Goal: Task Accomplishment & Management: Manage account settings

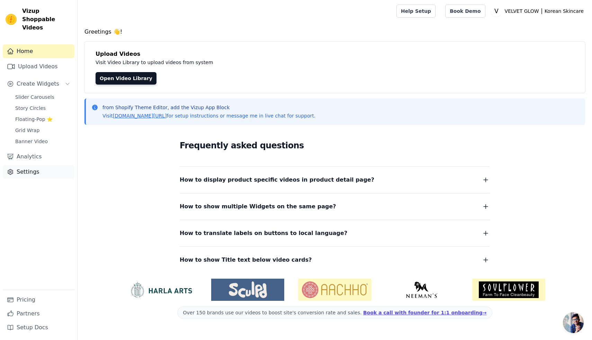
click at [32, 165] on link "Settings" at bounding box center [39, 172] width 72 height 14
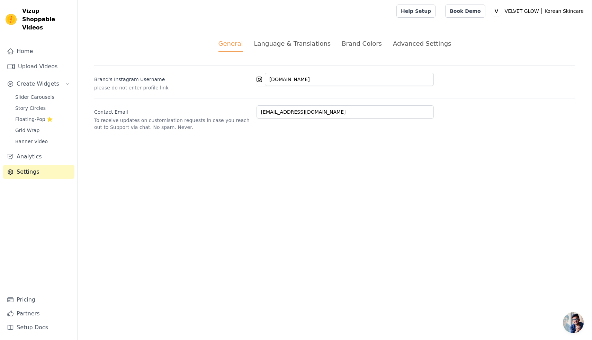
click at [371, 42] on div "Brand Colors" at bounding box center [362, 43] width 40 height 9
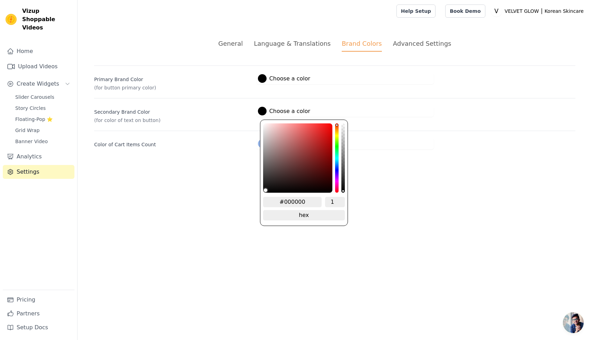
click at [264, 111] on div at bounding box center [262, 111] width 9 height 9
drag, startPoint x: 305, startPoint y: 200, endPoint x: 285, endPoint y: 201, distance: 19.4
click at [285, 201] on input "#000000" at bounding box center [292, 202] width 59 height 10
type input "#fffff"
type input "#ffffff"
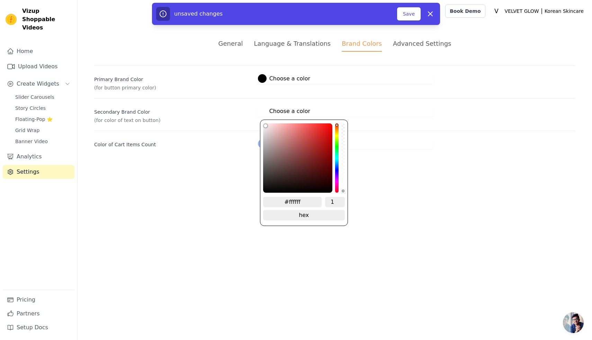
type input "#fffffff"
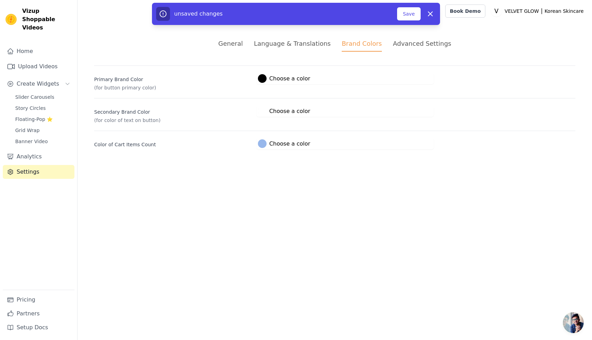
click at [393, 166] on html "Vizup Shoppable Videos Home Upload Videos Create Widgets Slider Carousels Story…" at bounding box center [296, 83] width 592 height 166
click at [416, 17] on button "Save" at bounding box center [409, 13] width 24 height 13
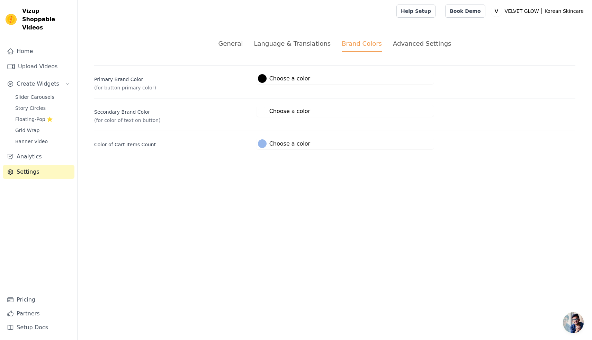
click at [416, 43] on div "Advanced Settings" at bounding box center [422, 43] width 58 height 9
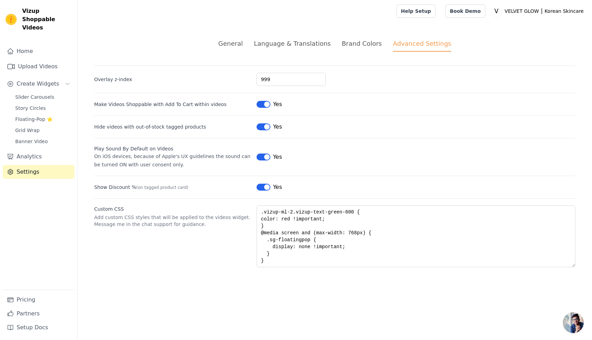
click at [571, 323] on span "Chat öffnen" at bounding box center [573, 322] width 21 height 21
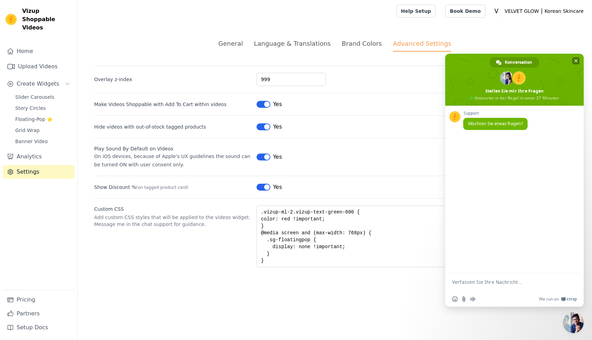
click at [575, 60] on span "Chat schließen" at bounding box center [576, 60] width 3 height 3
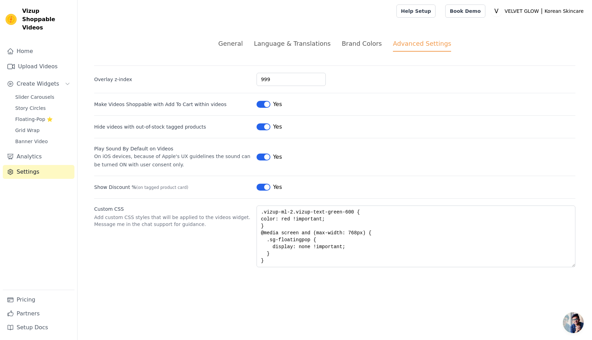
click at [573, 315] on span "Chat öffnen" at bounding box center [573, 322] width 21 height 21
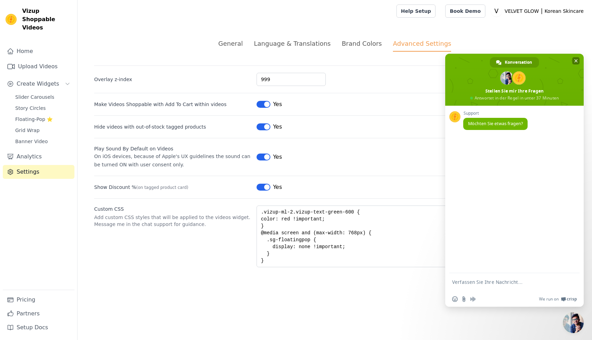
click at [573, 59] on span "Chat schließen" at bounding box center [576, 60] width 7 height 7
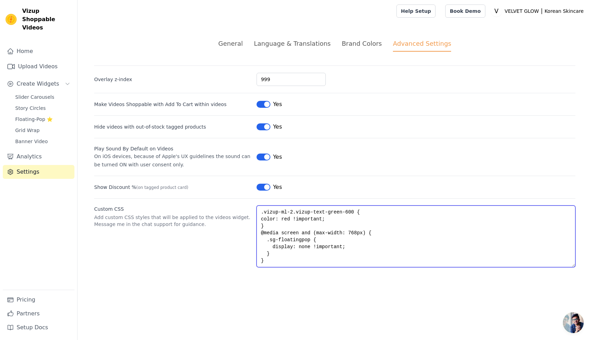
click at [266, 262] on textarea ".vizup-ml-2.vizup-text-green-600 { color: red !important; } @media screen and (…" at bounding box center [416, 236] width 319 height 62
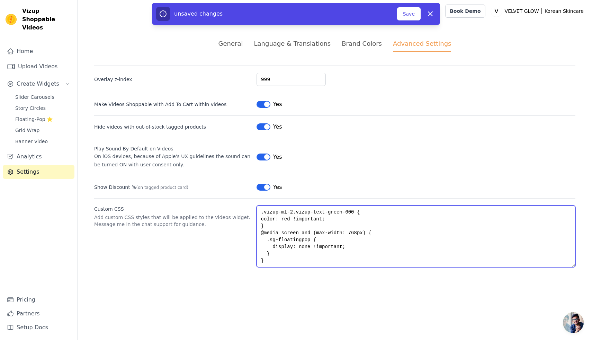
paste textarea ".vizup-app-container .cart-icon-wrapper { display: none !important; }"
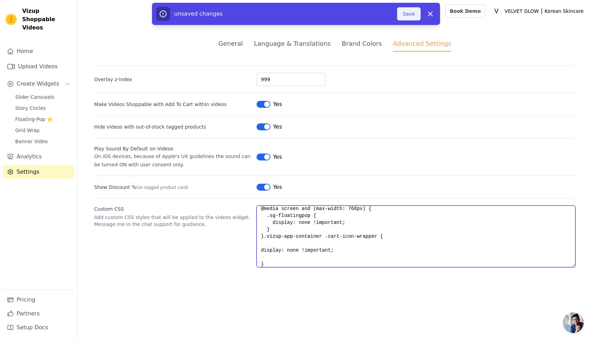
type textarea ".vizup-ml-2.vizup-text-green-600 { color: red !important; } @media screen and (…"
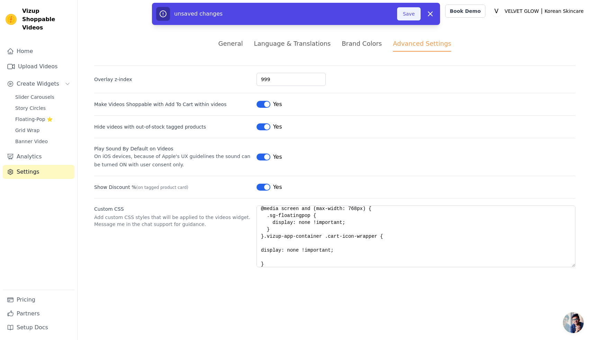
click at [406, 18] on button "Save" at bounding box center [409, 13] width 24 height 13
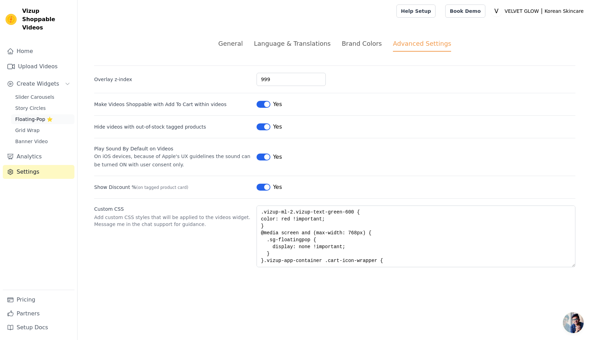
click at [30, 116] on span "Floating-Pop ⭐" at bounding box center [33, 119] width 37 height 7
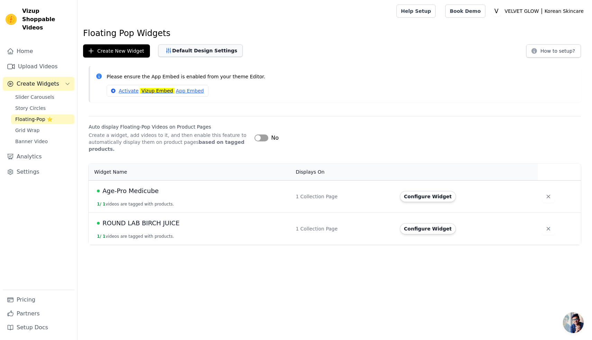
click at [196, 51] on button "Default Design Settings" at bounding box center [200, 50] width 85 height 12
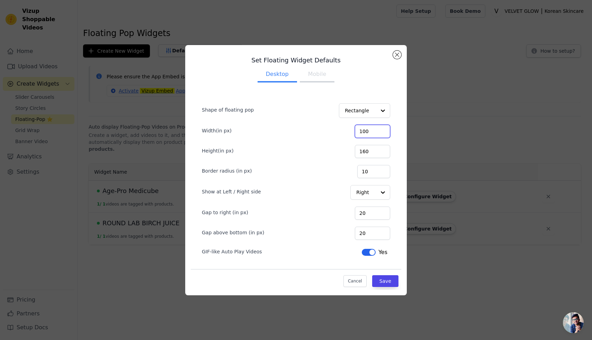
type input "100"
click at [383, 130] on input "100" at bounding box center [372, 131] width 35 height 13
click at [381, 281] on button "Save" at bounding box center [385, 281] width 26 height 12
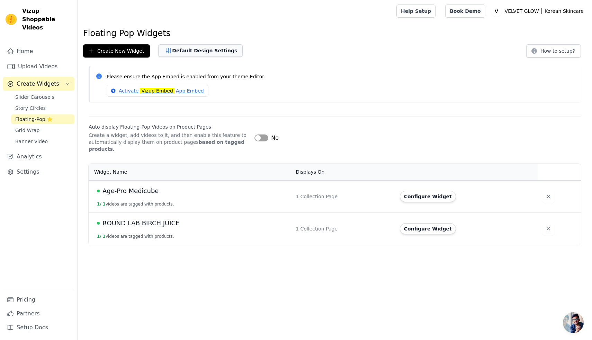
click at [198, 52] on button "Default Design Settings" at bounding box center [200, 50] width 85 height 12
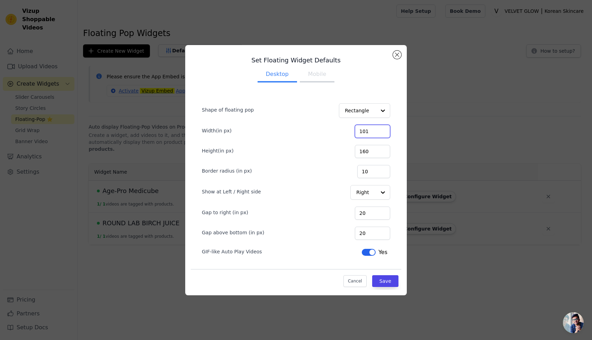
click at [383, 130] on input "101" at bounding box center [372, 131] width 35 height 13
click at [383, 130] on input "102" at bounding box center [372, 131] width 35 height 13
click at [383, 130] on input "103" at bounding box center [372, 131] width 35 height 13
click at [383, 130] on input "104" at bounding box center [372, 131] width 35 height 13
click at [383, 130] on input "105" at bounding box center [372, 131] width 35 height 13
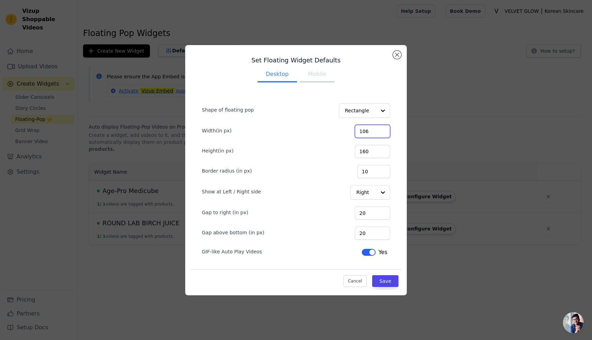
click at [383, 130] on input "106" at bounding box center [372, 131] width 35 height 13
click at [383, 130] on input "107" at bounding box center [372, 131] width 35 height 13
click at [383, 130] on input "108" at bounding box center [372, 131] width 35 height 13
click at [383, 130] on input "109" at bounding box center [372, 131] width 35 height 13
type input "110"
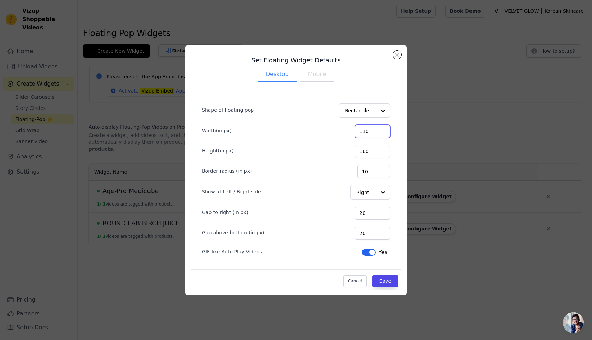
click at [383, 129] on input "110" at bounding box center [372, 131] width 35 height 13
click at [389, 280] on button "Save" at bounding box center [385, 281] width 26 height 12
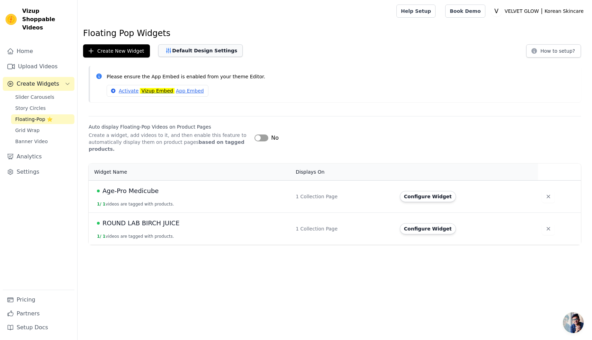
click at [206, 51] on button "Default Design Settings" at bounding box center [200, 50] width 85 height 12
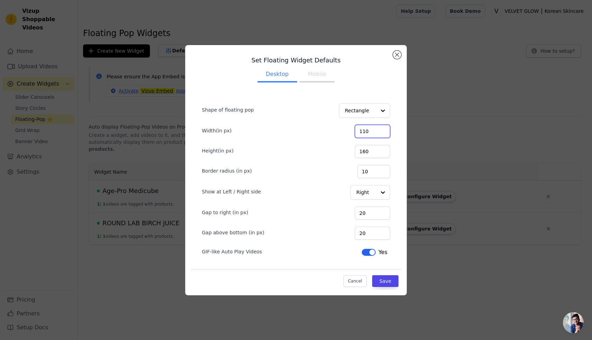
drag, startPoint x: 375, startPoint y: 130, endPoint x: 364, endPoint y: 130, distance: 10.4
click at [364, 130] on input "110" at bounding box center [372, 131] width 35 height 13
type input "200"
click at [384, 286] on button "Save" at bounding box center [385, 281] width 26 height 12
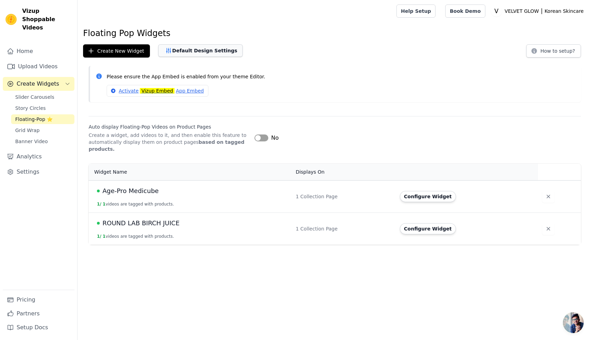
click at [187, 47] on button "Default Design Settings" at bounding box center [200, 50] width 85 height 12
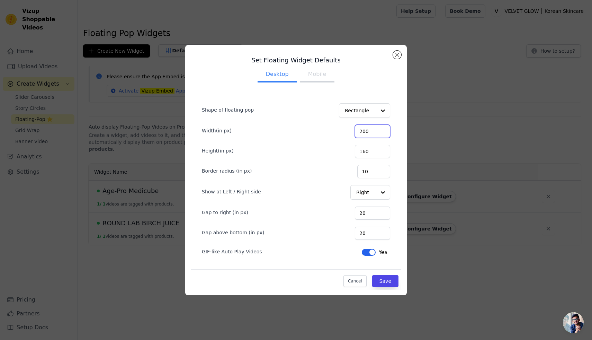
drag, startPoint x: 378, startPoint y: 129, endPoint x: 368, endPoint y: 129, distance: 9.4
click at [368, 129] on input "200" at bounding box center [372, 131] width 35 height 13
type input "400"
click at [383, 277] on button "Save" at bounding box center [385, 281] width 26 height 12
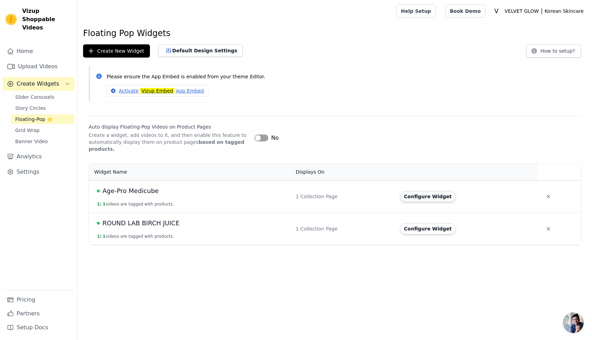
click at [424, 194] on button "Configure Widget" at bounding box center [428, 196] width 56 height 11
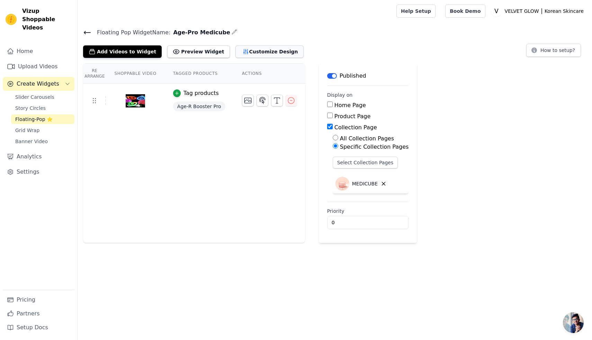
click at [254, 53] on button "Customize Design" at bounding box center [270, 51] width 68 height 12
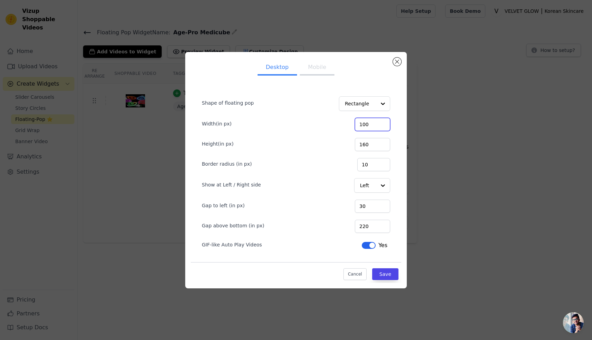
drag, startPoint x: 376, startPoint y: 123, endPoint x: 360, endPoint y: 124, distance: 16.3
click at [360, 124] on div "Width(in px) 100" at bounding box center [296, 123] width 188 height 15
type input "120"
click at [384, 273] on button "Save" at bounding box center [385, 274] width 26 height 12
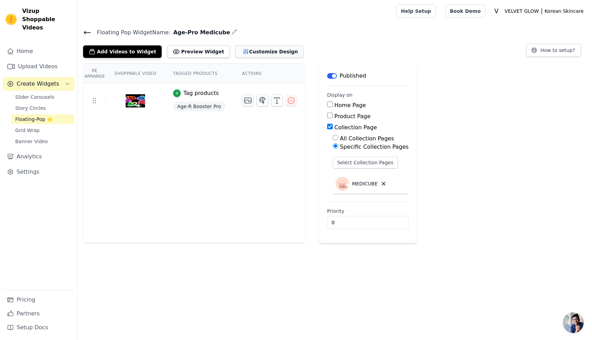
click at [254, 51] on button "Customize Design" at bounding box center [270, 51] width 68 height 12
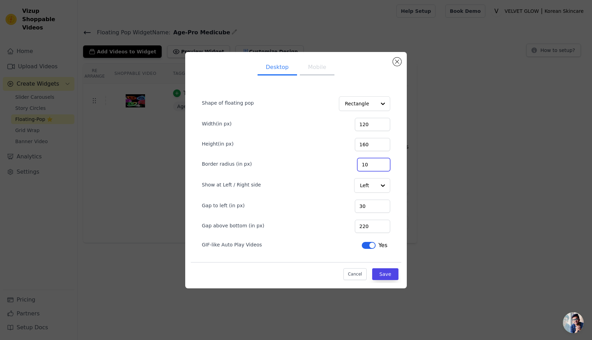
drag, startPoint x: 375, startPoint y: 164, endPoint x: 371, endPoint y: 164, distance: 4.2
click at [371, 164] on input "10" at bounding box center [373, 164] width 33 height 13
type input "2"
click at [382, 269] on button "Save" at bounding box center [385, 274] width 26 height 12
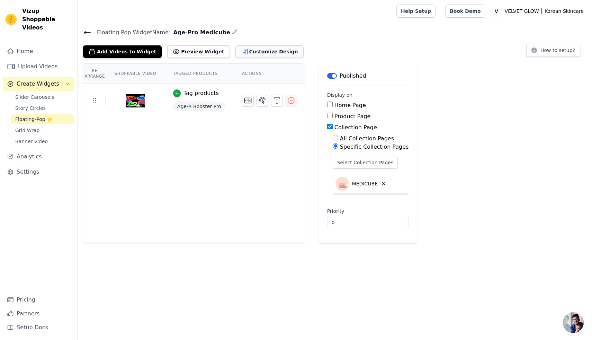
click at [251, 54] on button "Customize Design" at bounding box center [270, 51] width 68 height 12
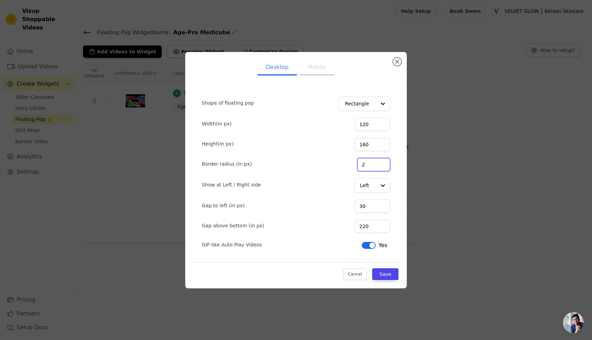
drag, startPoint x: 374, startPoint y: 163, endPoint x: 361, endPoint y: 165, distance: 13.0
click at [361, 165] on div "Border radius (in px) 2" at bounding box center [296, 164] width 188 height 15
type input "10"
click at [401, 174] on div "Shape of floating pop Rectangle Width(in px) 120 Height(in px) 160 Border radiu…" at bounding box center [296, 180] width 211 height 204
drag, startPoint x: 374, startPoint y: 206, endPoint x: 366, endPoint y: 206, distance: 7.6
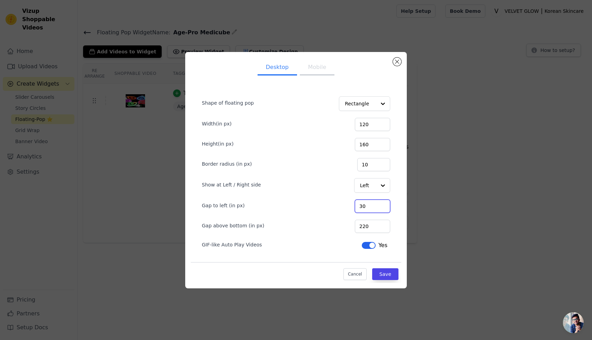
click at [366, 206] on input "30" at bounding box center [372, 206] width 35 height 13
type input "10"
click at [392, 274] on button "Save" at bounding box center [385, 274] width 26 height 12
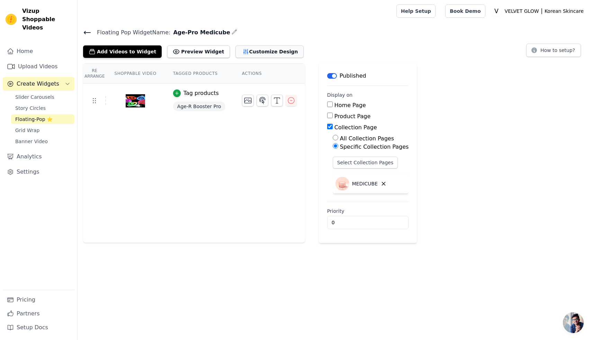
click at [247, 55] on button "Customize Design" at bounding box center [270, 51] width 68 height 12
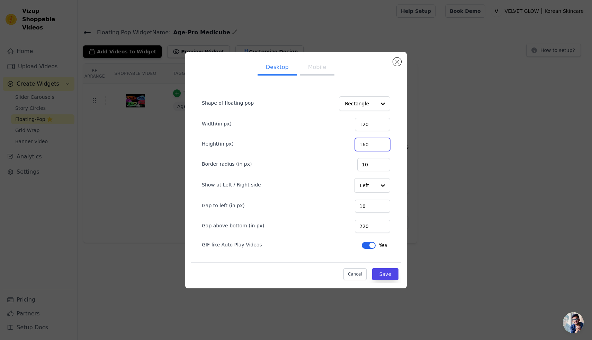
drag, startPoint x: 376, startPoint y: 145, endPoint x: 365, endPoint y: 145, distance: 11.1
click at [365, 145] on input "160" at bounding box center [372, 144] width 35 height 13
type input "200"
click at [387, 274] on button "Save" at bounding box center [385, 274] width 26 height 12
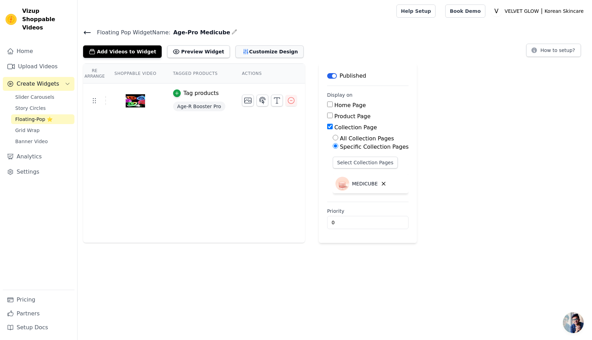
click at [245, 50] on button "Customize Design" at bounding box center [270, 51] width 68 height 12
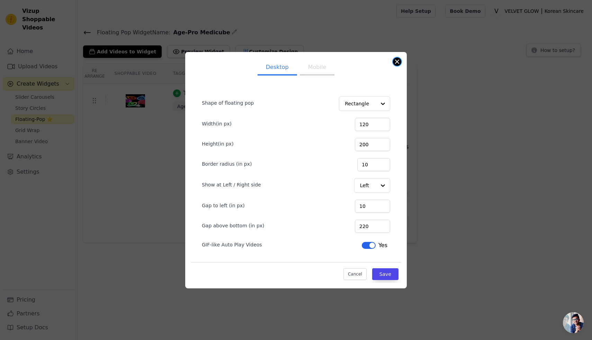
click at [397, 61] on button "Close modal" at bounding box center [397, 61] width 8 height 8
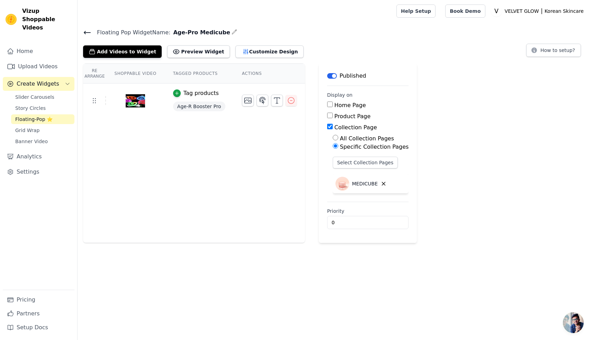
click at [87, 32] on icon at bounding box center [87, 32] width 6 height 3
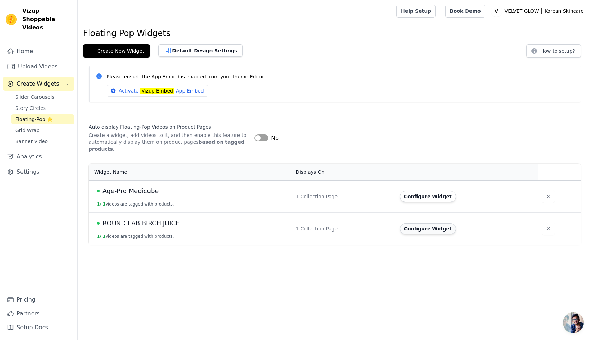
click at [421, 231] on button "Configure Widget" at bounding box center [428, 228] width 56 height 11
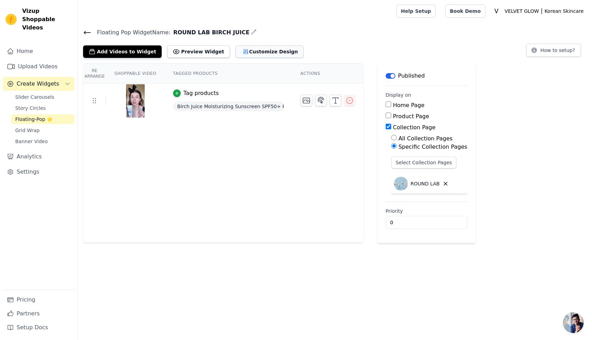
click at [256, 53] on button "Customize Design" at bounding box center [270, 51] width 68 height 12
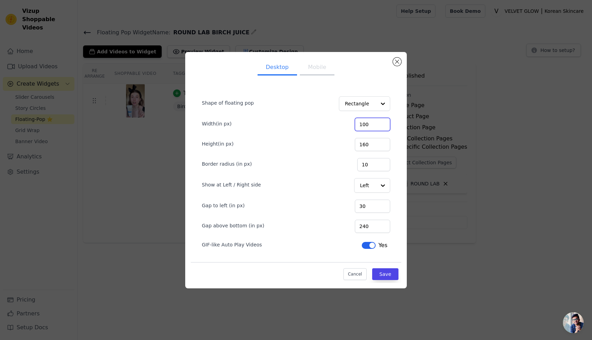
drag, startPoint x: 378, startPoint y: 125, endPoint x: 366, endPoint y: 124, distance: 11.5
click at [366, 124] on input "100" at bounding box center [372, 124] width 35 height 13
type input "120"
drag, startPoint x: 377, startPoint y: 145, endPoint x: 362, endPoint y: 144, distance: 14.6
click at [365, 145] on input "160" at bounding box center [372, 144] width 35 height 13
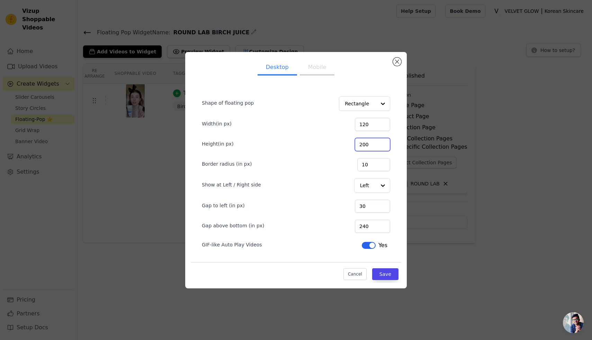
type input "200"
drag, startPoint x: 374, startPoint y: 204, endPoint x: 367, endPoint y: 204, distance: 7.3
click at [367, 204] on input "30" at bounding box center [372, 206] width 35 height 13
type input "10"
drag, startPoint x: 378, startPoint y: 225, endPoint x: 368, endPoint y: 225, distance: 10.1
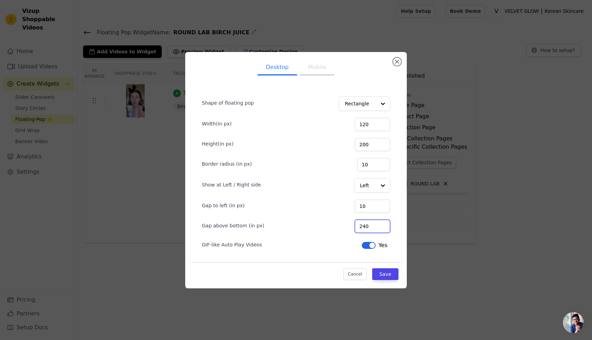
click at [368, 225] on input "240" at bounding box center [372, 226] width 35 height 13
type input "220"
drag, startPoint x: 269, startPoint y: 227, endPoint x: 193, endPoint y: 224, distance: 76.9
click at [190, 225] on div "Desktop Mobile Shape of floating pop Rectangle Width(in px) 120 Height(in px) 2…" at bounding box center [296, 170] width 222 height 236
copy label "Gap above bottom (in px)"
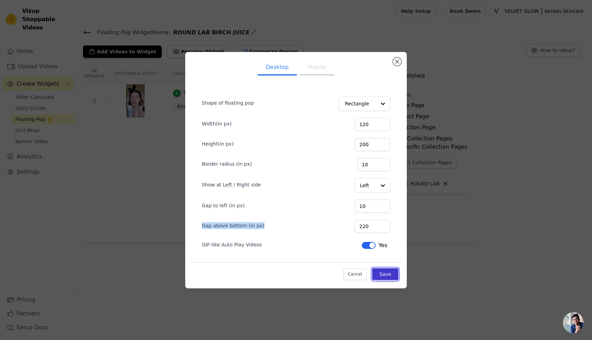
click at [385, 274] on button "Save" at bounding box center [385, 274] width 26 height 12
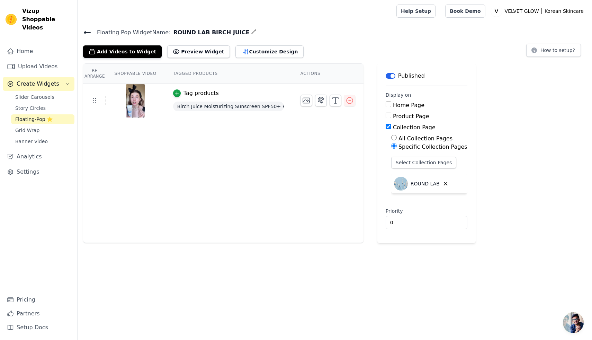
click at [89, 33] on icon at bounding box center [87, 32] width 8 height 8
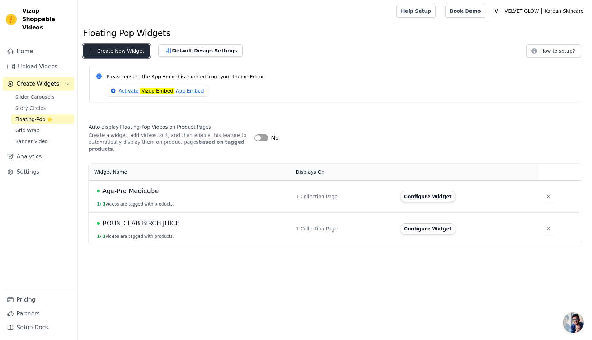
click at [121, 52] on button "Create New Widget" at bounding box center [116, 50] width 67 height 13
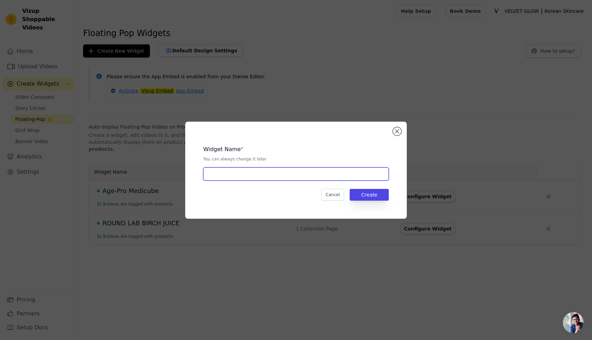
click at [208, 176] on input "text" at bounding box center [296, 173] width 186 height 13
type input "NEOGEN Pads WINE"
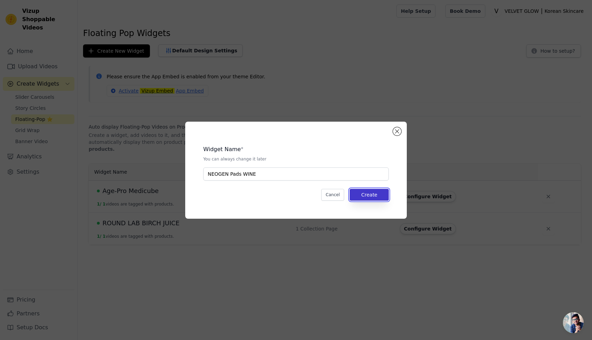
click at [368, 196] on button "Create" at bounding box center [369, 195] width 39 height 12
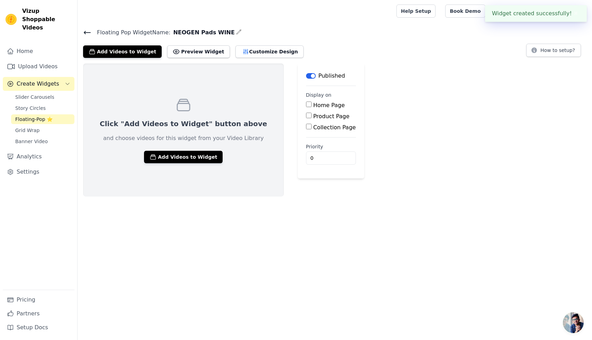
click at [306, 128] on input "Collection Page" at bounding box center [309, 127] width 6 height 6
checkbox input "true"
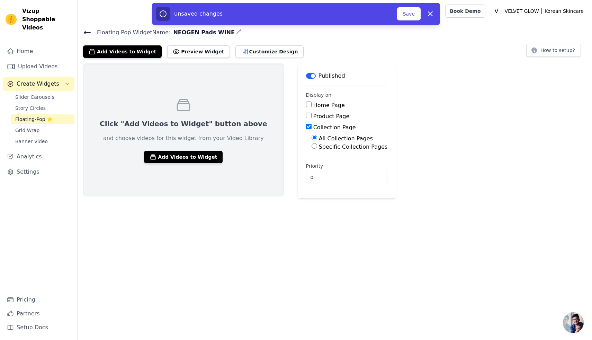
click at [312, 146] on input "Specific Collection Pages" at bounding box center [315, 146] width 6 height 6
radio input "true"
click at [320, 163] on button "Select Collection Pages" at bounding box center [344, 163] width 65 height 12
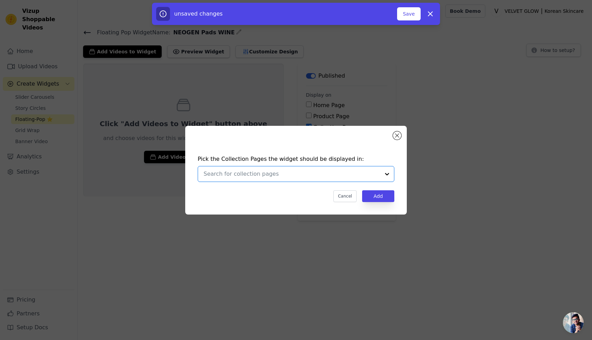
click at [250, 173] on input "text" at bounding box center [292, 174] width 177 height 8
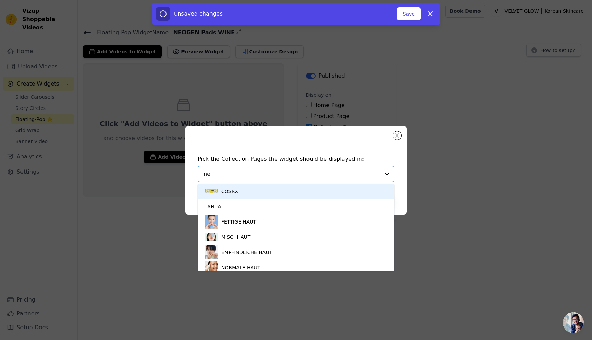
type input "neo"
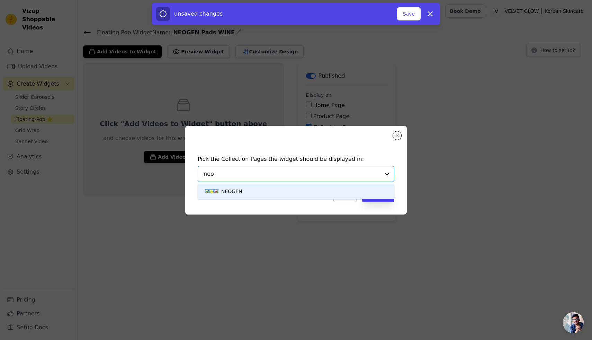
click at [244, 190] on div "NEOGEN" at bounding box center [296, 191] width 183 height 15
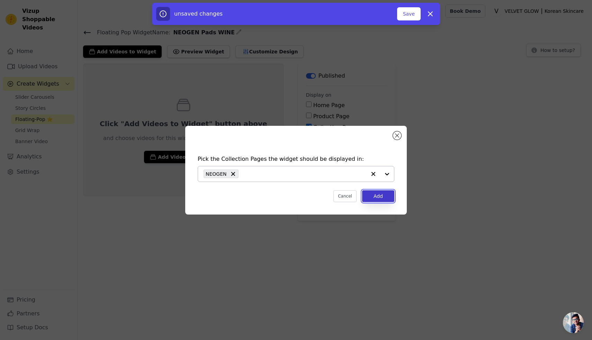
click at [373, 194] on button "Add" at bounding box center [378, 196] width 32 height 12
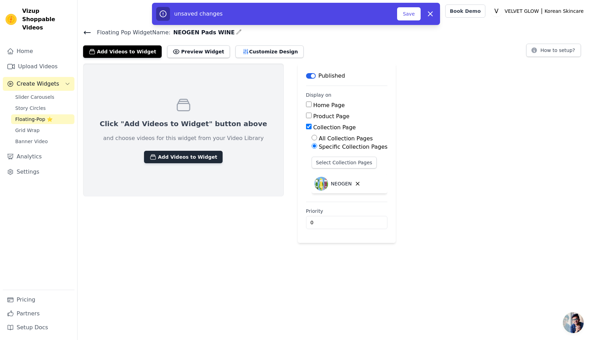
click at [166, 156] on button "Add Videos to Widget" at bounding box center [183, 157] width 79 height 12
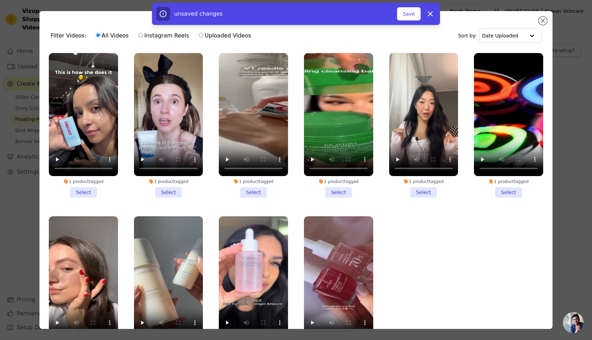
click at [424, 194] on li "1 product tagged Select" at bounding box center [423, 125] width 69 height 144
click at [0, 0] on input "1 product tagged Select" at bounding box center [0, 0] width 0 height 0
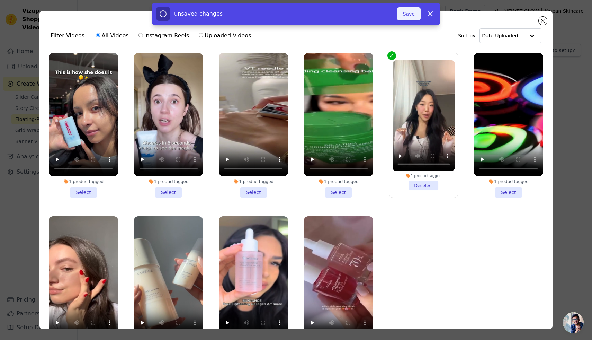
click at [413, 16] on button "Save" at bounding box center [409, 13] width 24 height 13
click at [543, 20] on div "1 videos selected Add To Widget Dismiss" at bounding box center [296, 15] width 592 height 25
click at [542, 22] on div "1 videos selected Add To Widget Dismiss" at bounding box center [296, 15] width 592 height 25
click at [577, 122] on div "Filter Videos: All Videos Instagram Reels Uploaded Videos Sort by: Date Uploade…" at bounding box center [296, 170] width 570 height 340
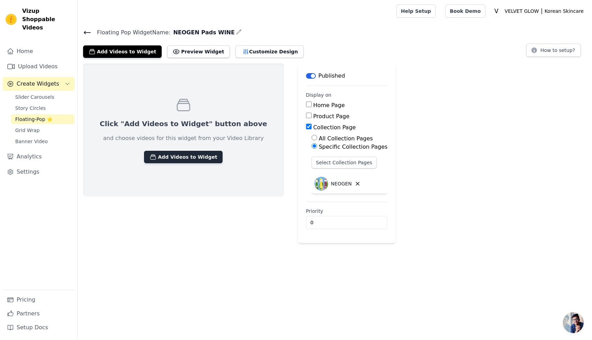
click at [168, 153] on button "Add Videos to Widget" at bounding box center [183, 157] width 79 height 12
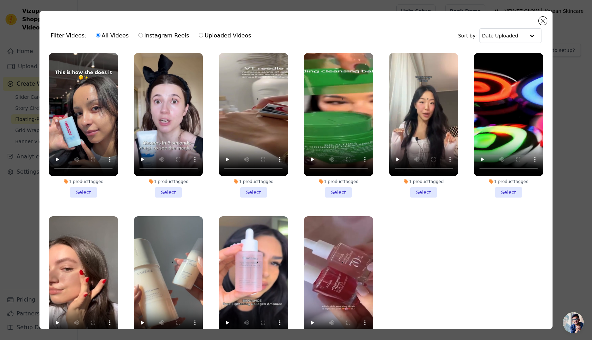
click at [425, 188] on li "1 product tagged Select" at bounding box center [423, 125] width 69 height 144
click at [0, 0] on input "1 product tagged Select" at bounding box center [0, 0] width 0 height 0
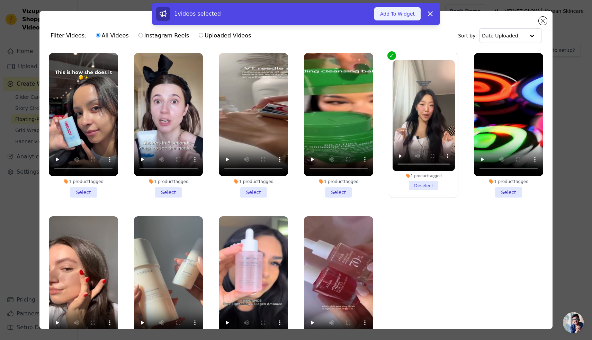
click at [396, 14] on button "Add To Widget" at bounding box center [397, 13] width 46 height 13
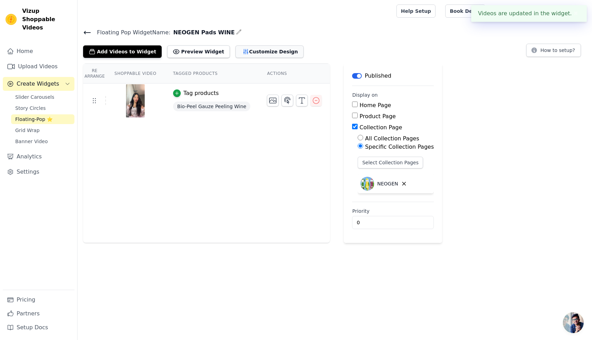
click at [254, 52] on button "Customize Design" at bounding box center [270, 51] width 68 height 12
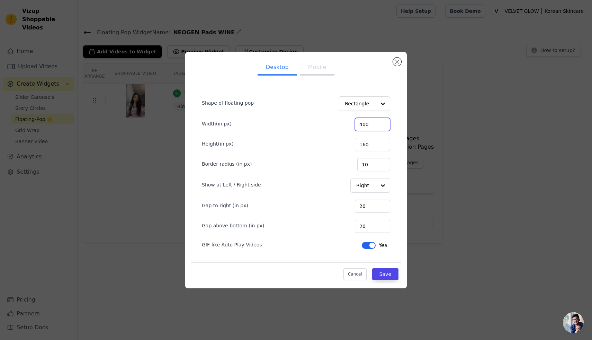
drag, startPoint x: 378, startPoint y: 125, endPoint x: 338, endPoint y: 123, distance: 40.6
click at [338, 123] on div "Width(in px) 400" at bounding box center [296, 123] width 188 height 15
type input "120"
drag, startPoint x: 376, startPoint y: 144, endPoint x: 361, endPoint y: 144, distance: 15.2
click at [361, 144] on div "Height(in px) 160" at bounding box center [296, 143] width 188 height 15
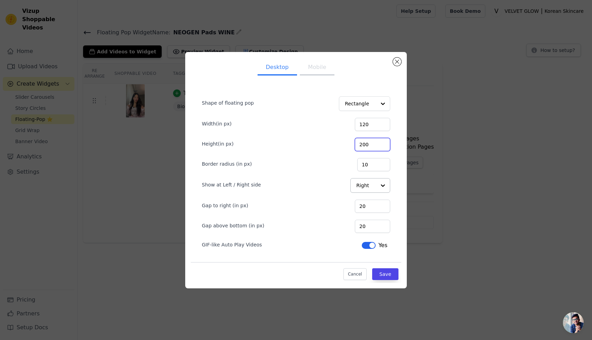
type input "200"
click at [373, 189] on input "Show at Left / Right side" at bounding box center [366, 185] width 20 height 14
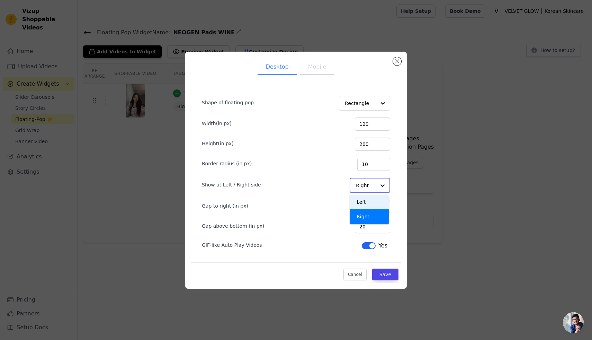
click at [368, 202] on div "Left" at bounding box center [369, 202] width 39 height 15
drag, startPoint x: 374, startPoint y: 207, endPoint x: 345, endPoint y: 205, distance: 29.1
click at [345, 205] on div "Gap to left (in px) 20" at bounding box center [296, 205] width 188 height 15
type input "10"
drag, startPoint x: 374, startPoint y: 223, endPoint x: 359, endPoint y: 222, distance: 14.6
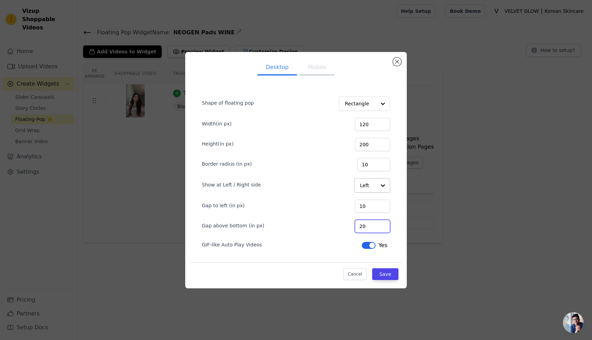
click at [359, 222] on div "Gap above bottom (in px) 20" at bounding box center [296, 225] width 188 height 15
type input "220"
click at [386, 277] on button "Save" at bounding box center [385, 274] width 26 height 12
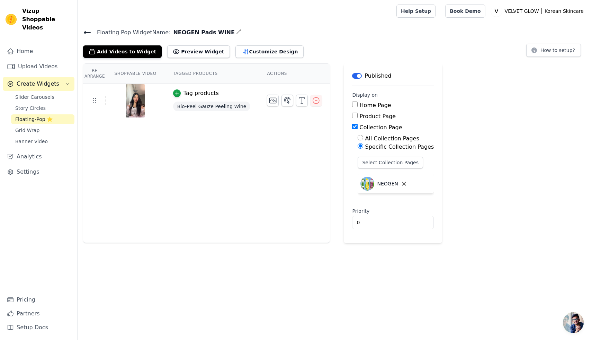
click at [91, 32] on icon at bounding box center [87, 32] width 8 height 8
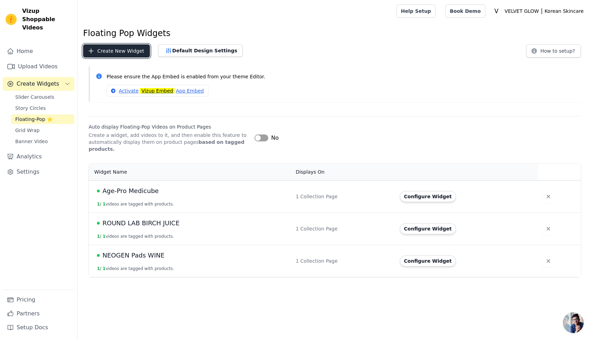
click at [140, 53] on button "Create New Widget" at bounding box center [116, 50] width 67 height 13
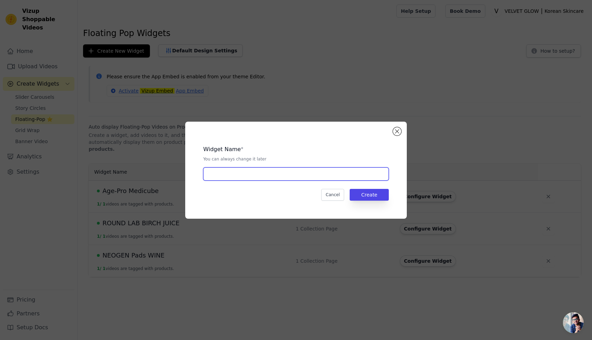
click at [250, 170] on input "text" at bounding box center [296, 173] width 186 height 13
type input "Dr. Althea Pure Cleansing Balm"
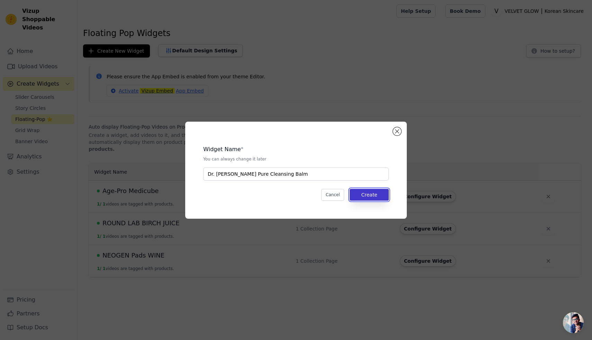
click at [373, 196] on button "Create" at bounding box center [369, 195] width 39 height 12
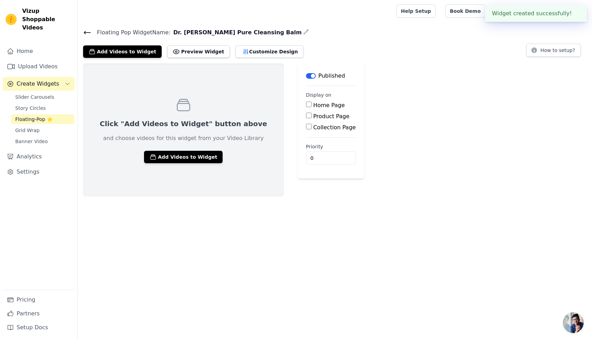
click at [306, 126] on input "Collection Page" at bounding box center [309, 127] width 6 height 6
checkbox input "true"
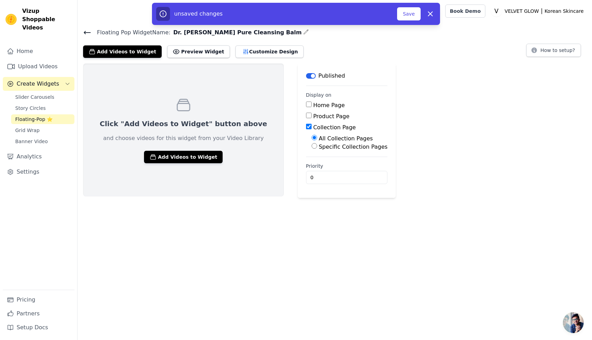
click at [312, 146] on input "Specific Collection Pages" at bounding box center [315, 146] width 6 height 6
radio input "true"
click at [312, 160] on button "Select Collection Pages" at bounding box center [344, 163] width 65 height 12
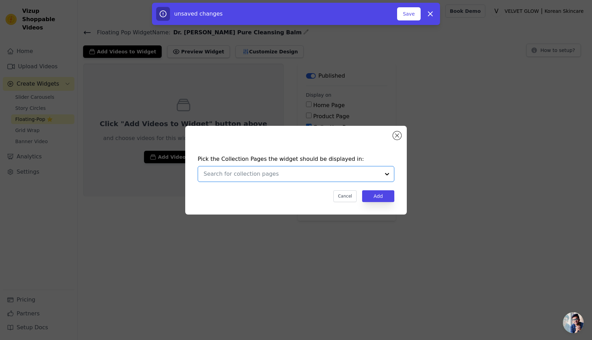
click at [274, 172] on input "text" at bounding box center [292, 174] width 177 height 8
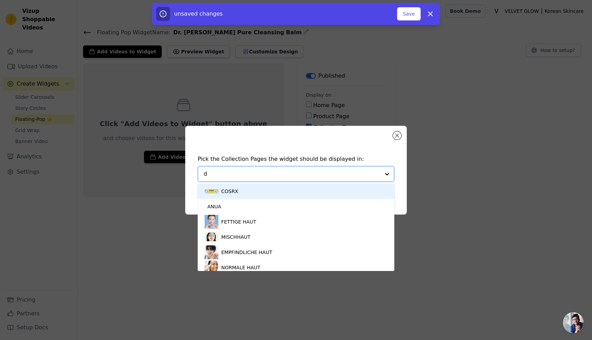
type input "dr"
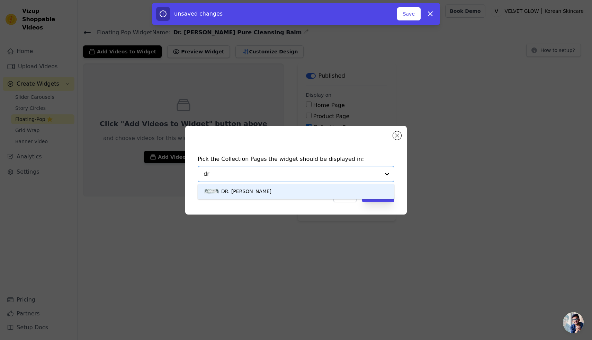
click at [241, 188] on div "DR. ALTHEA" at bounding box center [246, 191] width 50 height 15
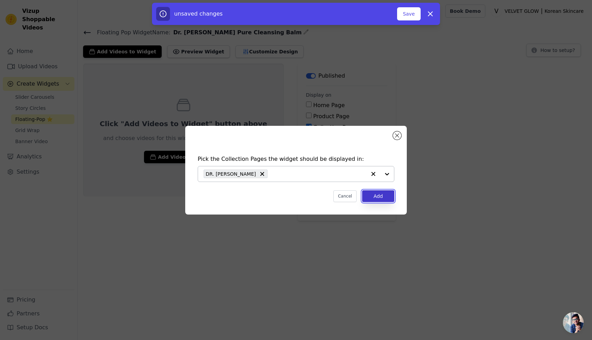
click at [371, 196] on button "Add" at bounding box center [378, 196] width 32 height 12
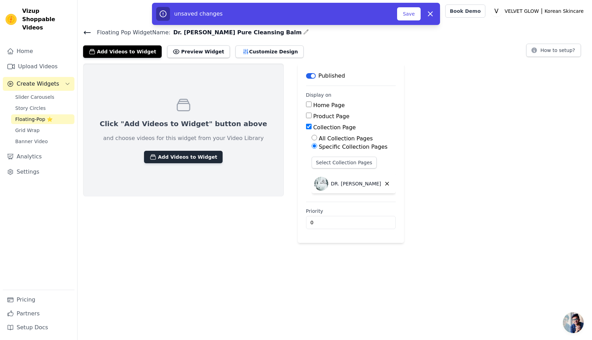
click at [178, 156] on button "Add Videos to Widget" at bounding box center [183, 157] width 79 height 12
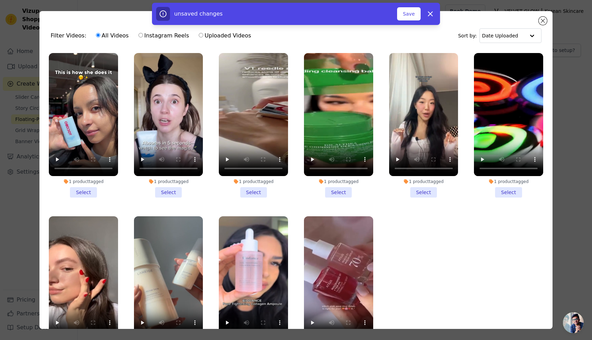
click at [338, 189] on li "1 product tagged Select" at bounding box center [338, 125] width 69 height 144
click at [0, 0] on input "1 product tagged Select" at bounding box center [0, 0] width 0 height 0
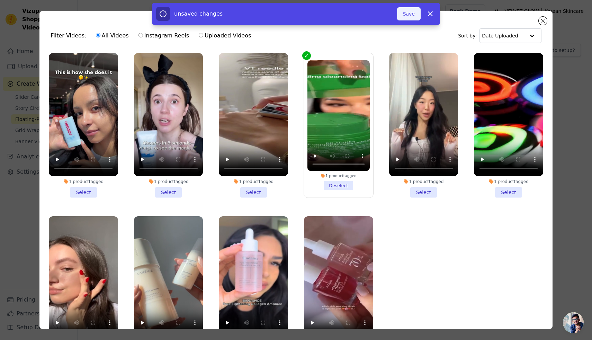
click at [410, 15] on button "Save" at bounding box center [409, 13] width 24 height 13
click at [395, 17] on button "Add To Widget" at bounding box center [397, 13] width 46 height 13
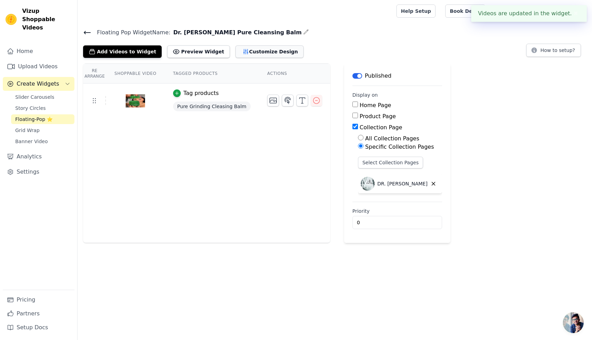
click at [260, 55] on button "Customize Design" at bounding box center [270, 51] width 68 height 12
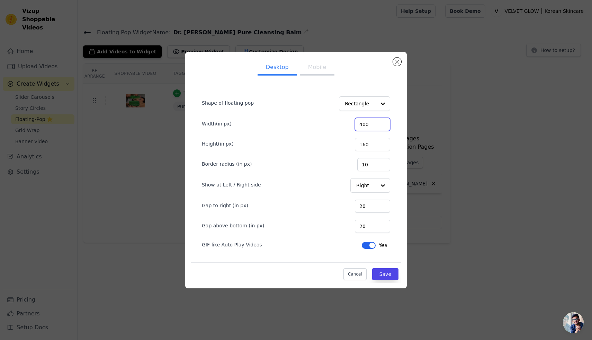
drag, startPoint x: 378, startPoint y: 123, endPoint x: 361, endPoint y: 125, distance: 17.4
click at [361, 125] on div "Width(in px) 400" at bounding box center [296, 123] width 188 height 15
type input "120"
drag, startPoint x: 375, startPoint y: 142, endPoint x: 359, endPoint y: 143, distance: 16.6
click at [359, 143] on div "Height(in px) 160" at bounding box center [296, 143] width 188 height 15
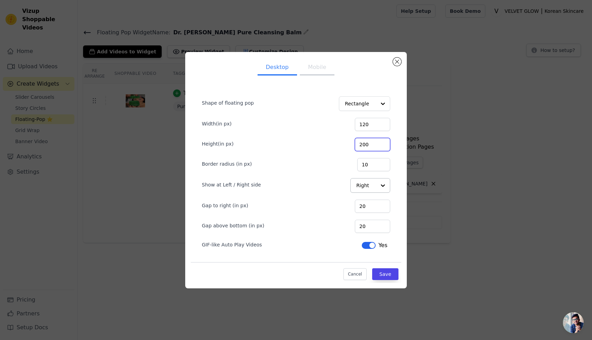
type input "200"
click at [364, 185] on input "Show at Left / Right side" at bounding box center [366, 185] width 20 height 14
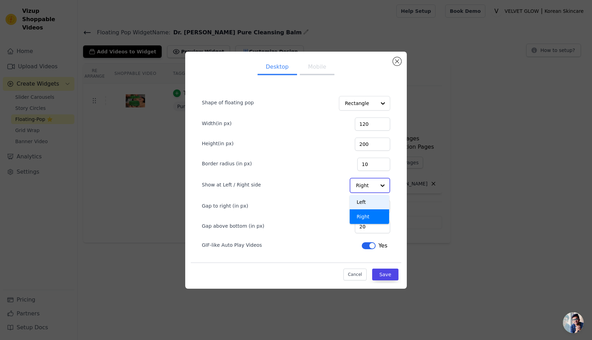
click at [367, 204] on div "Left" at bounding box center [369, 202] width 39 height 15
drag, startPoint x: 377, startPoint y: 207, endPoint x: 358, endPoint y: 207, distance: 18.4
click at [358, 207] on div "Gap to left (in px) 20" at bounding box center [296, 205] width 188 height 15
type input "10"
drag, startPoint x: 374, startPoint y: 226, endPoint x: 362, endPoint y: 225, distance: 11.8
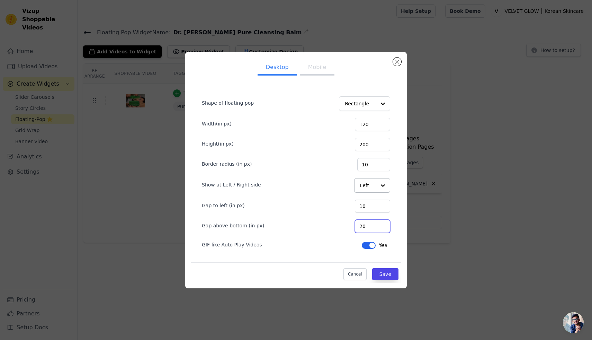
click at [362, 225] on div "Gap above bottom (in px) 20" at bounding box center [296, 225] width 188 height 15
type input "220"
click at [382, 272] on button "Save" at bounding box center [385, 274] width 26 height 12
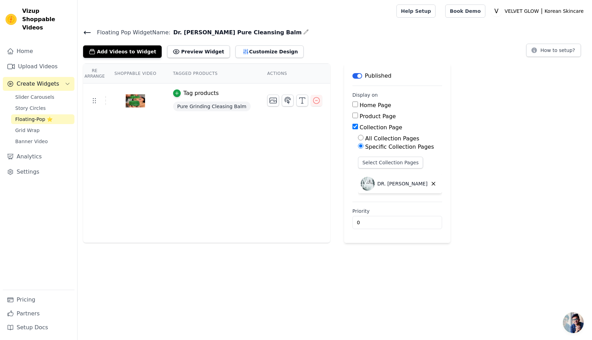
click at [88, 31] on icon at bounding box center [87, 32] width 8 height 8
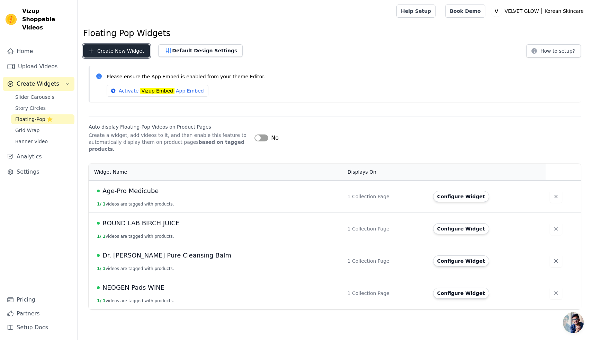
click at [122, 52] on button "Create New Widget" at bounding box center [116, 50] width 67 height 13
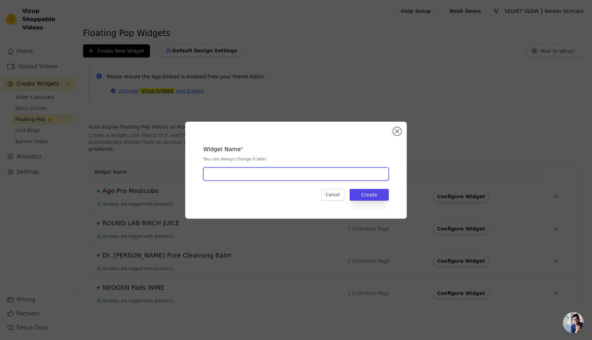
click at [262, 172] on input "text" at bounding box center [296, 173] width 186 height 13
click at [240, 174] on input "TOCOBO Sunstick" at bounding box center [296, 173] width 186 height 13
type input "TOCOBO Sun Stick"
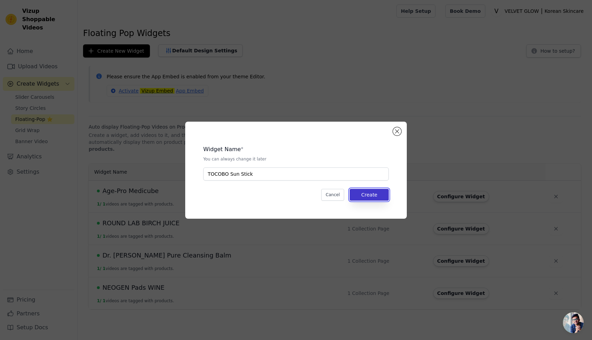
click at [375, 193] on button "Create" at bounding box center [369, 195] width 39 height 12
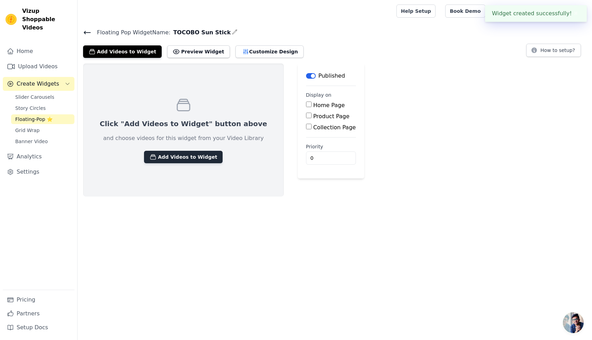
click at [186, 153] on button "Add Videos to Widget" at bounding box center [183, 157] width 79 height 12
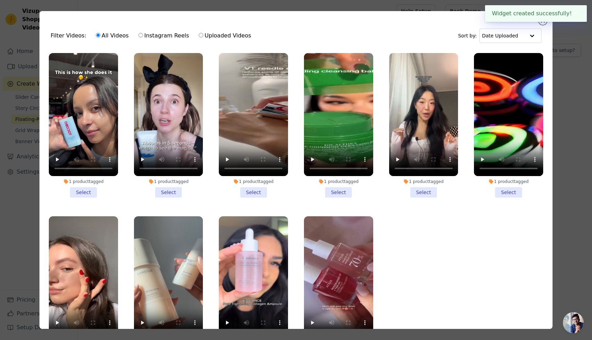
click at [77, 190] on li "1 product tagged Select" at bounding box center [83, 125] width 69 height 144
click at [0, 0] on input "1 product tagged Select" at bounding box center [0, 0] width 0 height 0
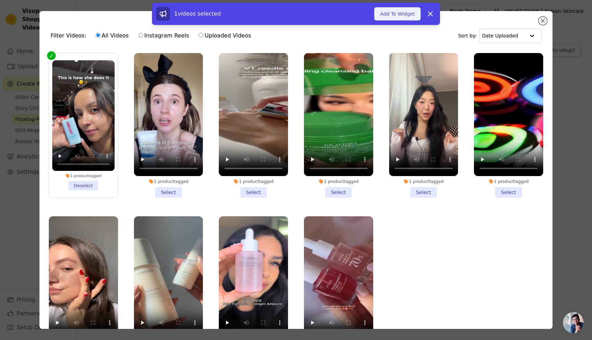
click at [410, 16] on button "Add To Widget" at bounding box center [397, 13] width 46 height 13
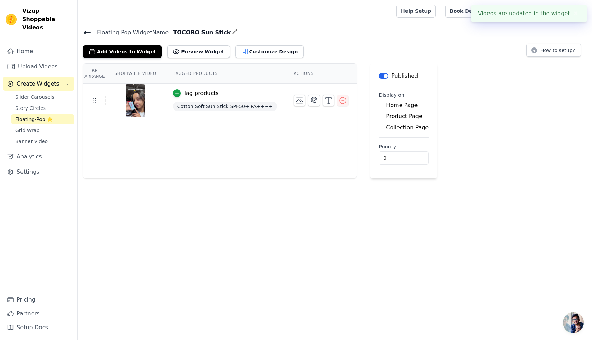
click at [379, 126] on input "Collection Page" at bounding box center [382, 127] width 6 height 6
checkbox input "true"
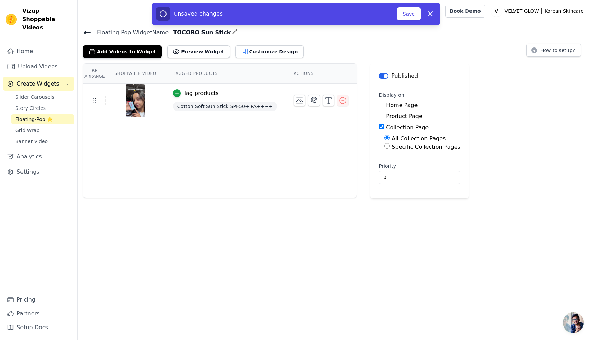
click at [384, 145] on input "Specific Collection Pages" at bounding box center [387, 146] width 6 height 6
radio input "true"
click at [395, 162] on button "Select Collection Pages" at bounding box center [416, 163] width 65 height 12
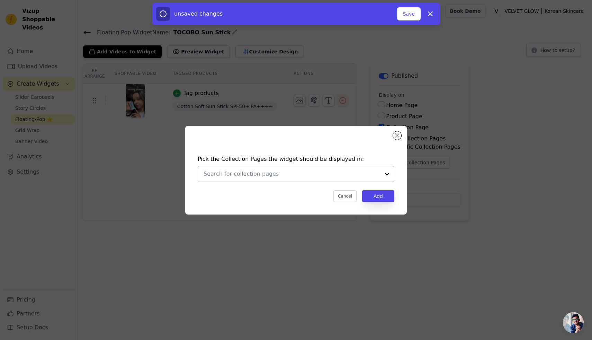
click at [253, 172] on input "text" at bounding box center [292, 174] width 177 height 8
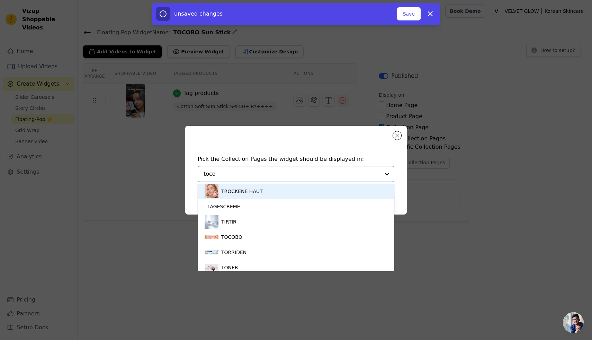
type input "tocob"
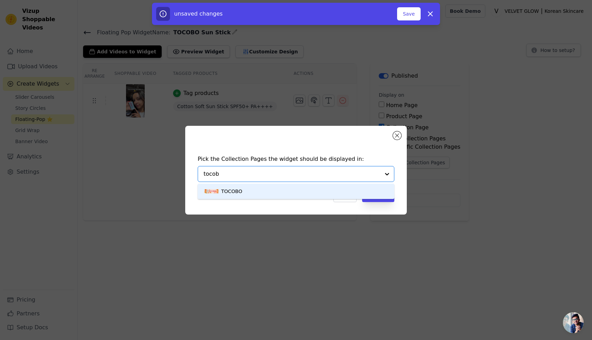
click at [240, 191] on div "TOCOBO" at bounding box center [231, 191] width 21 height 15
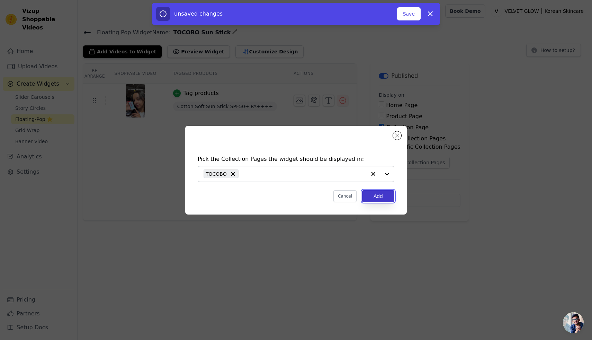
click at [375, 196] on button "Add" at bounding box center [378, 196] width 32 height 12
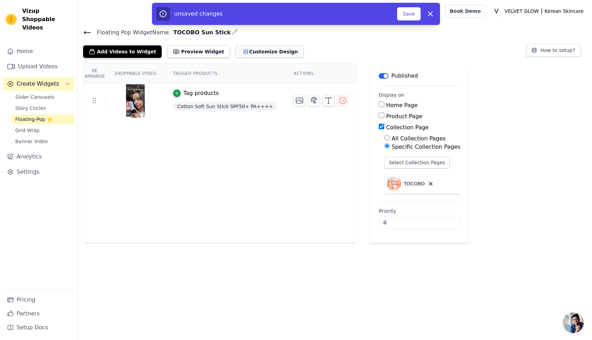
click at [244, 52] on button "Customize Design" at bounding box center [270, 51] width 68 height 12
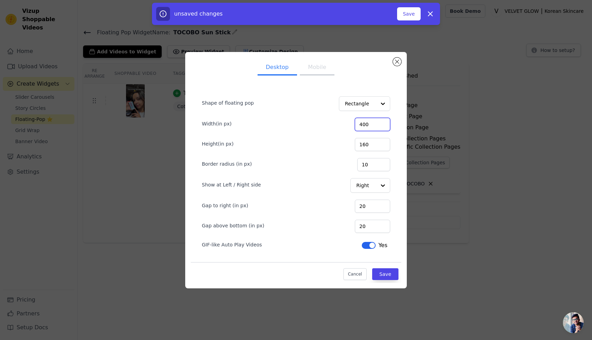
drag, startPoint x: 376, startPoint y: 122, endPoint x: 362, endPoint y: 123, distance: 14.3
click at [362, 123] on div "Width(in px) 400" at bounding box center [296, 123] width 188 height 15
type input "120"
drag, startPoint x: 377, startPoint y: 144, endPoint x: 366, endPoint y: 144, distance: 10.4
click at [366, 144] on input "160" at bounding box center [372, 144] width 35 height 13
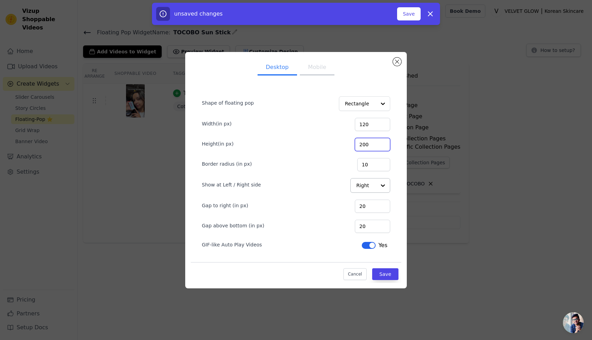
type input "200"
click at [367, 188] on input "Show at Left / Right side" at bounding box center [366, 185] width 20 height 14
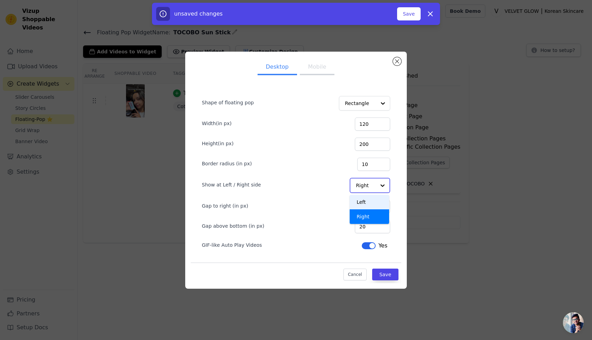
click at [367, 202] on div "Left" at bounding box center [369, 202] width 39 height 15
drag, startPoint x: 377, startPoint y: 206, endPoint x: 364, endPoint y: 206, distance: 12.8
click at [364, 206] on input "20" at bounding box center [372, 206] width 35 height 13
type input "10"
drag, startPoint x: 373, startPoint y: 225, endPoint x: 356, endPoint y: 226, distance: 17.3
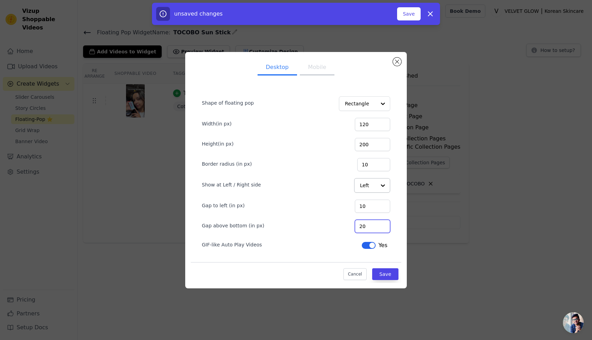
click at [356, 226] on div "Gap above bottom (in px) 20" at bounding box center [296, 225] width 188 height 15
type input "220"
click at [388, 275] on button "Save" at bounding box center [385, 274] width 26 height 12
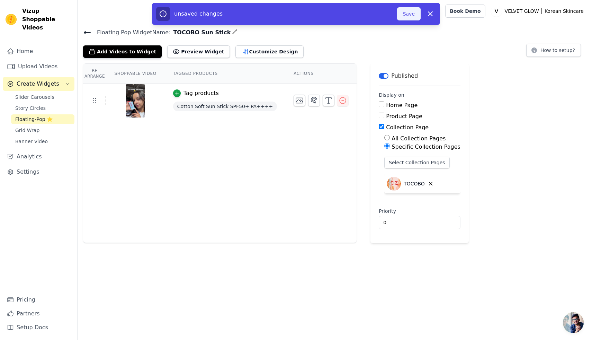
click at [409, 16] on button "Save" at bounding box center [409, 13] width 24 height 13
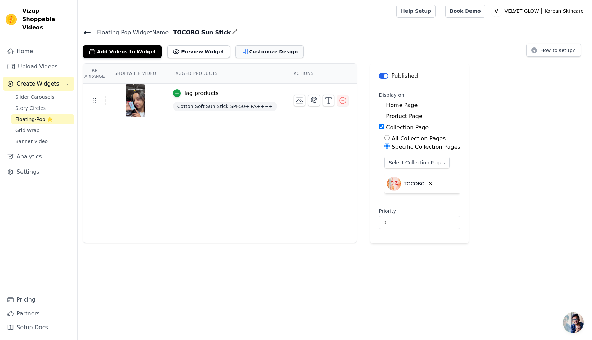
click at [244, 51] on button "Customize Design" at bounding box center [270, 51] width 68 height 12
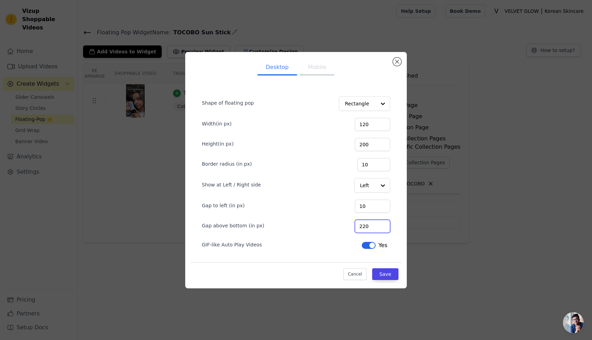
click at [374, 226] on input "220" at bounding box center [372, 226] width 35 height 13
type input "210"
click at [386, 274] on button "Save" at bounding box center [385, 274] width 26 height 12
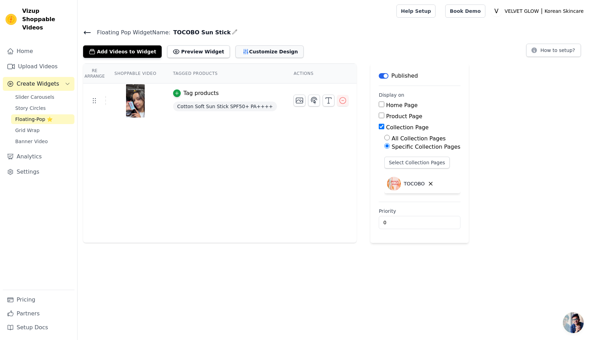
click at [236, 51] on button "Customize Design" at bounding box center [270, 51] width 68 height 12
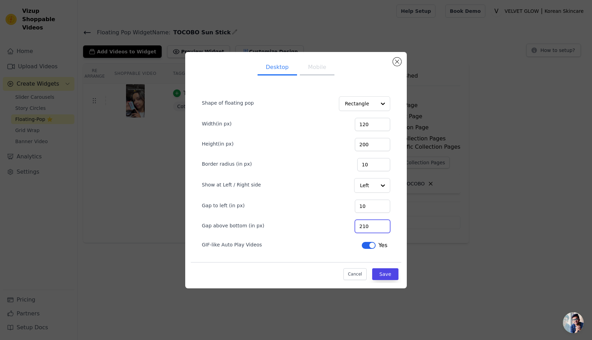
drag, startPoint x: 375, startPoint y: 225, endPoint x: 372, endPoint y: 225, distance: 3.8
click at [372, 225] on input "210" at bounding box center [372, 226] width 35 height 13
type input "205"
click at [383, 273] on button "Save" at bounding box center [385, 274] width 26 height 12
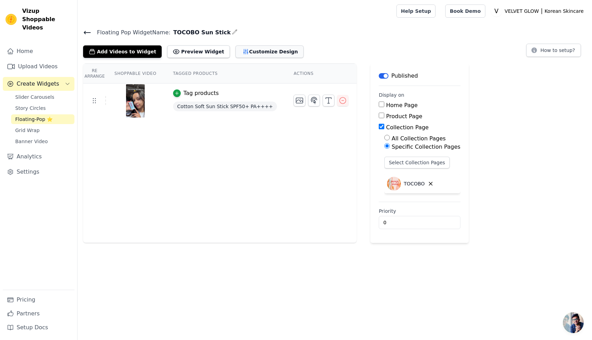
click at [238, 51] on button "Customize Design" at bounding box center [270, 51] width 68 height 12
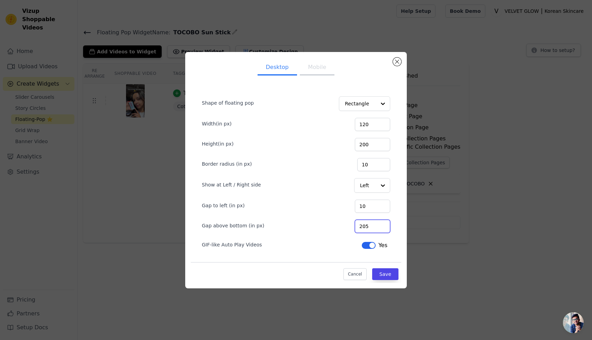
click at [377, 225] on input "205" at bounding box center [372, 226] width 35 height 13
type input "200"
click at [391, 275] on button "Save" at bounding box center [385, 274] width 26 height 12
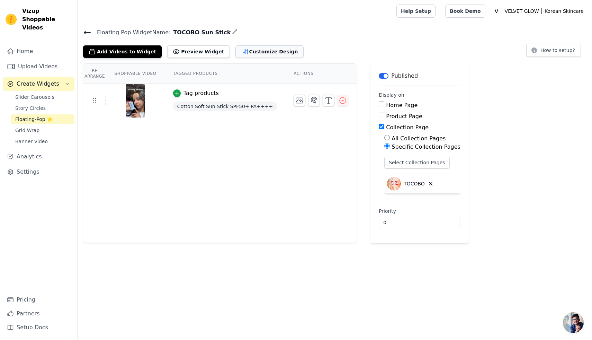
click at [243, 50] on button "Customize Design" at bounding box center [270, 51] width 68 height 12
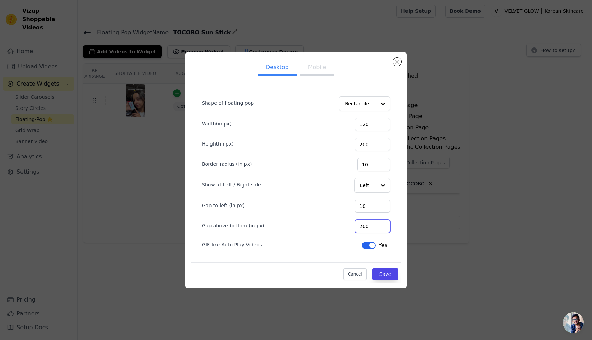
drag, startPoint x: 377, startPoint y: 224, endPoint x: 367, endPoint y: 224, distance: 9.4
click at [367, 224] on input "200" at bounding box center [372, 226] width 35 height 13
type input "198"
click at [389, 273] on button "Save" at bounding box center [385, 274] width 26 height 12
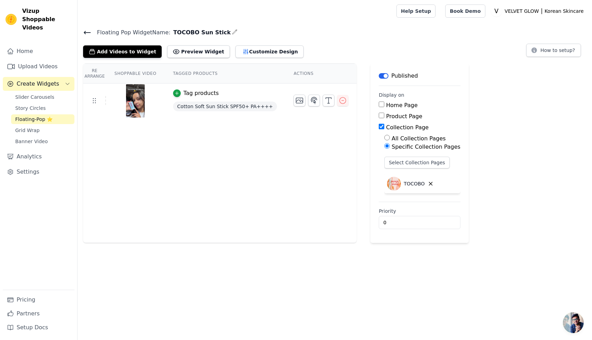
click at [85, 33] on icon at bounding box center [87, 32] width 6 height 3
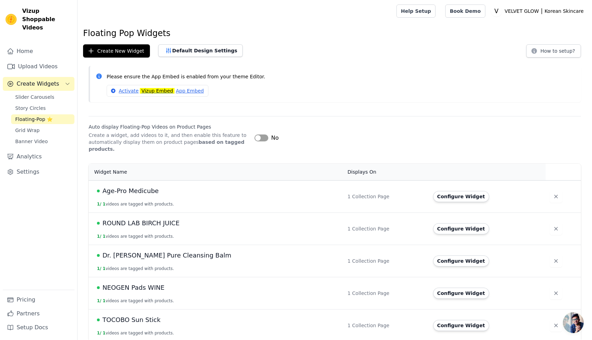
scroll to position [4, 0]
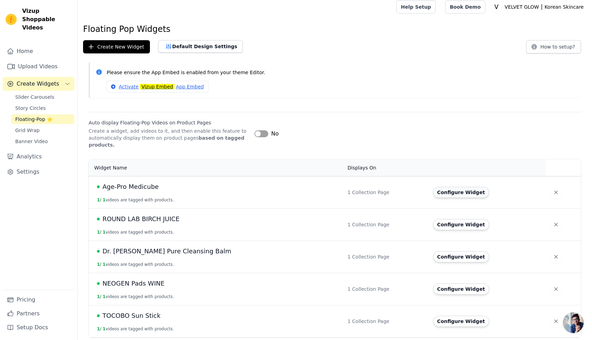
click at [433, 195] on button "Configure Widget" at bounding box center [461, 192] width 56 height 11
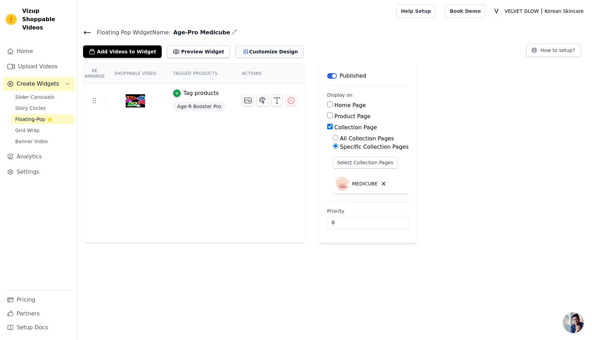
click at [242, 51] on button "Customize Design" at bounding box center [270, 51] width 68 height 12
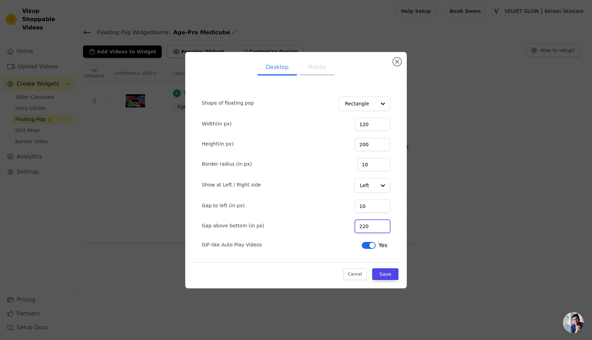
drag, startPoint x: 376, startPoint y: 224, endPoint x: 357, endPoint y: 226, distance: 19.5
click at [357, 226] on div "Gap above bottom (in px) 220" at bounding box center [296, 225] width 188 height 15
type input "198"
click at [391, 275] on button "Save" at bounding box center [385, 274] width 26 height 12
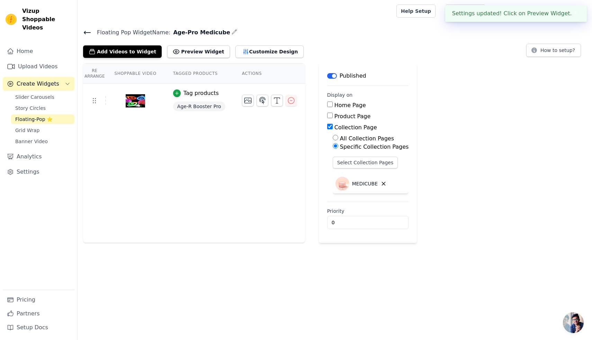
click at [87, 33] on icon at bounding box center [87, 32] width 8 height 8
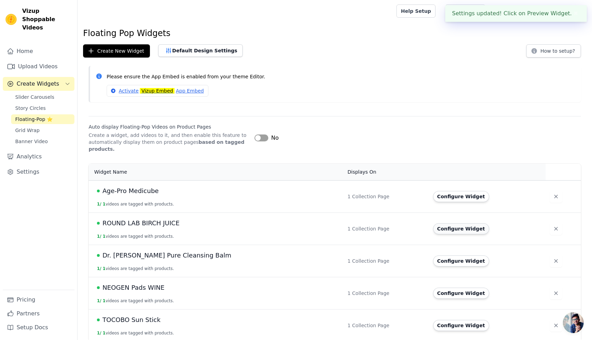
click at [434, 227] on button "Configure Widget" at bounding box center [461, 228] width 56 height 11
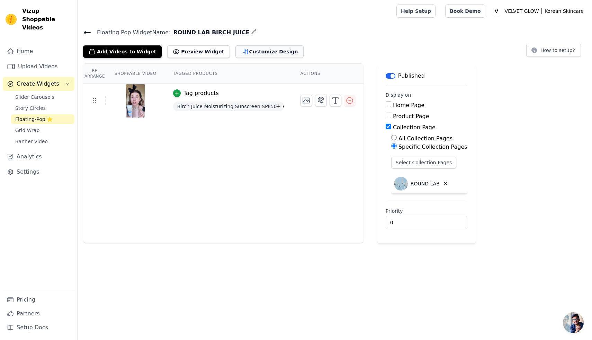
click at [242, 52] on button "Customize Design" at bounding box center [270, 51] width 68 height 12
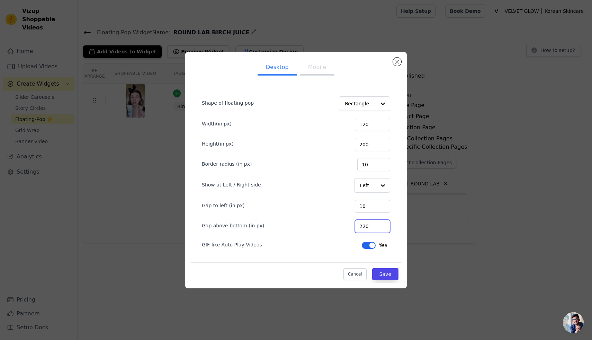
drag, startPoint x: 376, startPoint y: 228, endPoint x: 362, endPoint y: 227, distance: 13.6
click at [362, 227] on div "Gap above bottom (in px) 220" at bounding box center [296, 225] width 188 height 15
type input "198"
click at [393, 273] on button "Save" at bounding box center [385, 274] width 26 height 12
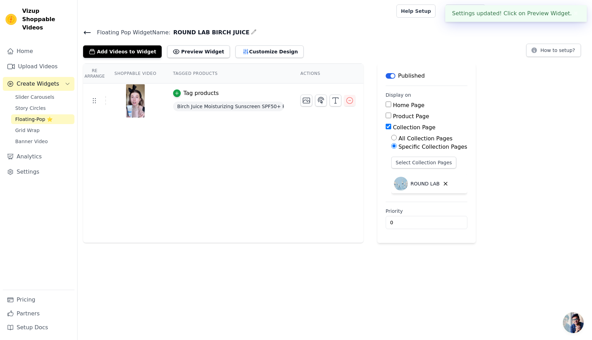
click at [87, 31] on icon at bounding box center [87, 32] width 8 height 8
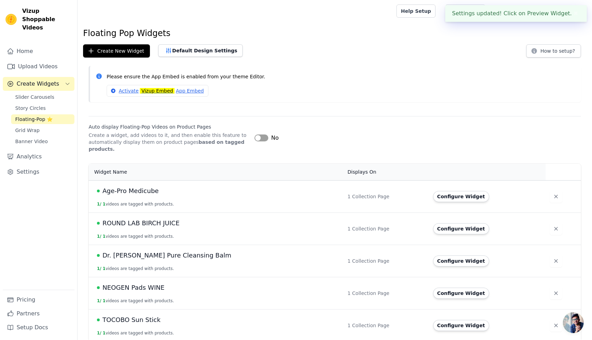
scroll to position [4, 0]
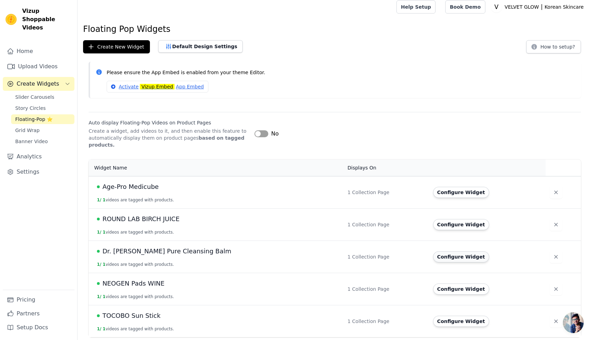
click at [434, 253] on button "Configure Widget" at bounding box center [461, 256] width 56 height 11
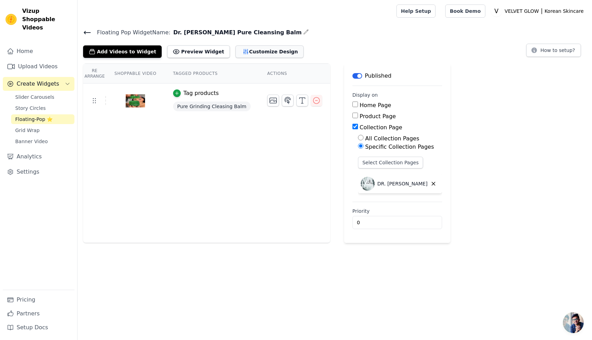
click at [242, 50] on button "Customize Design" at bounding box center [270, 51] width 68 height 12
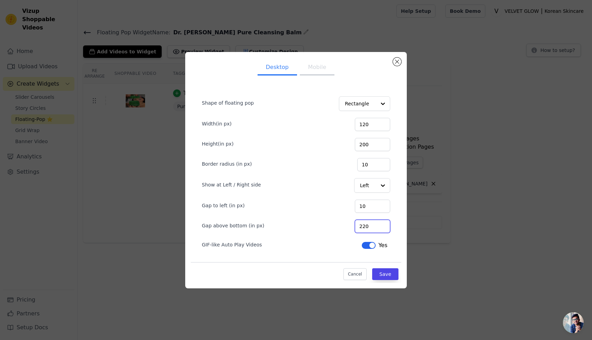
drag, startPoint x: 377, startPoint y: 227, endPoint x: 361, endPoint y: 225, distance: 15.3
click at [361, 225] on div "Gap above bottom (in px) 220" at bounding box center [296, 225] width 188 height 15
type input "198"
click at [388, 272] on button "Save" at bounding box center [385, 274] width 26 height 12
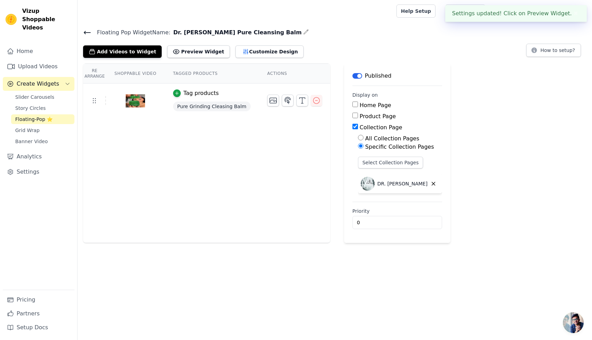
click at [89, 32] on icon at bounding box center [87, 32] width 6 height 3
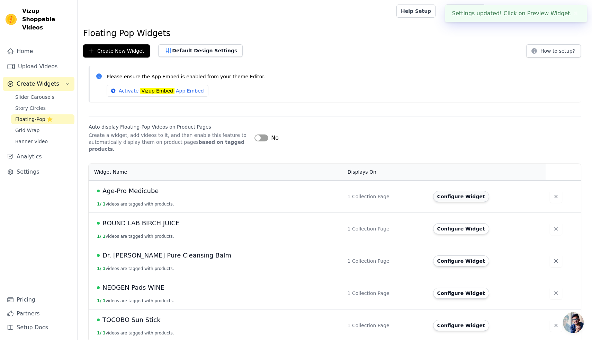
scroll to position [4, 0]
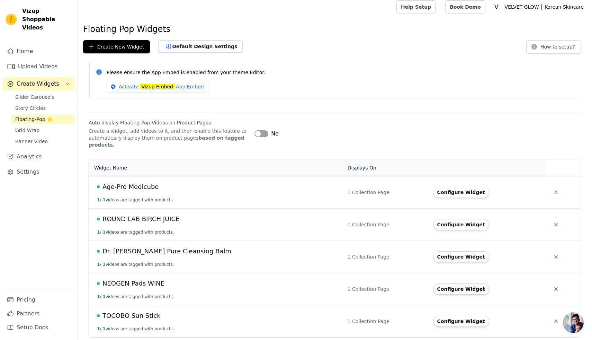
click at [445, 285] on button "Configure Widget" at bounding box center [461, 288] width 56 height 11
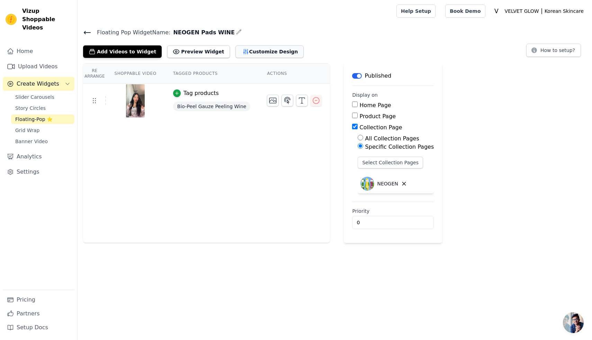
click at [242, 51] on button "Customize Design" at bounding box center [270, 51] width 68 height 12
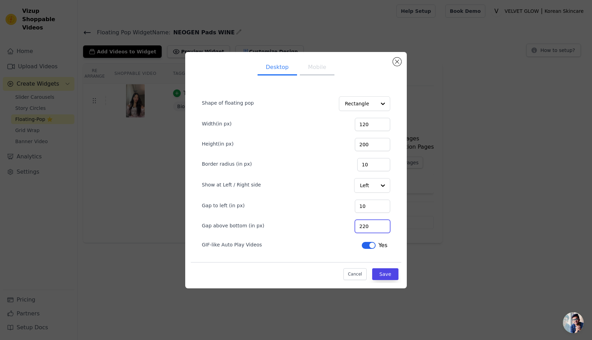
drag, startPoint x: 377, startPoint y: 224, endPoint x: 355, endPoint y: 224, distance: 21.5
click at [355, 224] on div "Gap above bottom (in px) 220" at bounding box center [296, 225] width 188 height 15
type input "198"
click at [394, 272] on button "Save" at bounding box center [385, 274] width 26 height 12
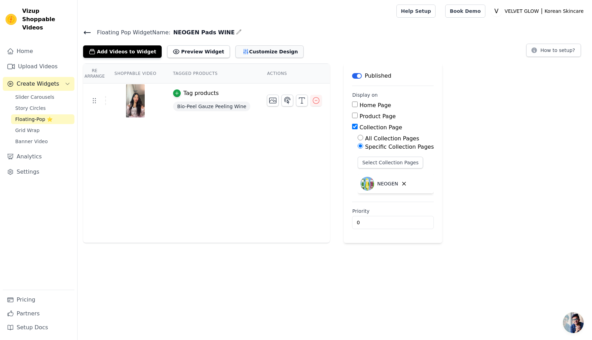
click at [248, 49] on button "Customize Design" at bounding box center [270, 51] width 68 height 12
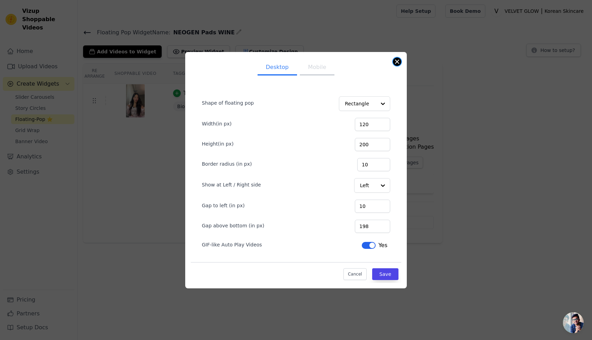
click at [398, 61] on button "Close modal" at bounding box center [397, 61] width 8 height 8
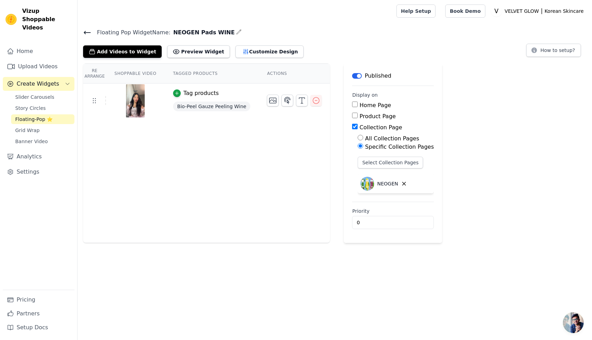
click at [84, 29] on icon at bounding box center [87, 32] width 8 height 8
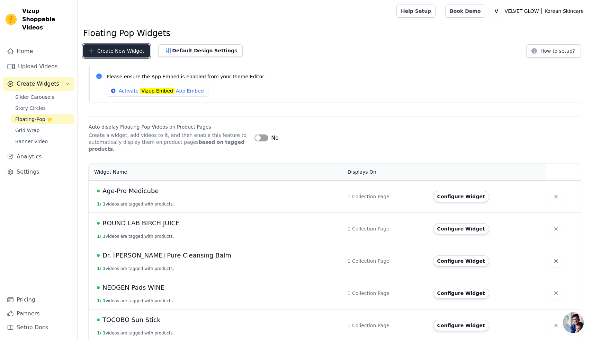
click at [128, 51] on button "Create New Widget" at bounding box center [116, 50] width 67 height 13
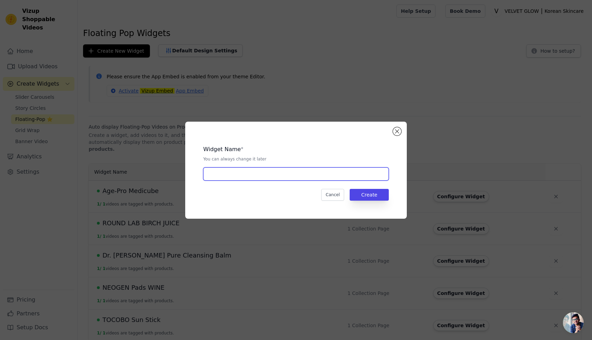
click at [256, 176] on input "text" at bounding box center [296, 173] width 186 height 13
type input "VT Cosmetic Shot 300"
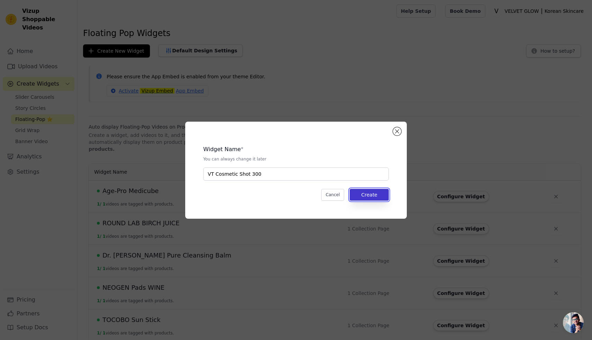
click at [372, 196] on button "Create" at bounding box center [369, 195] width 39 height 12
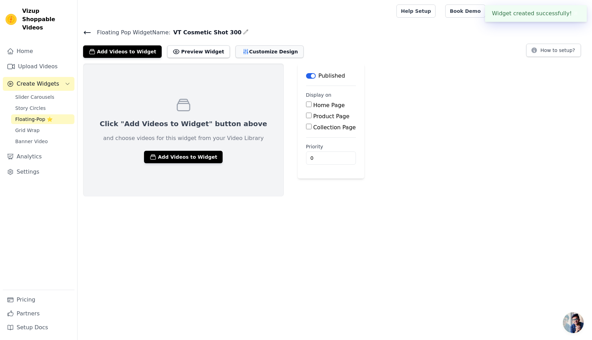
click at [244, 50] on icon "button" at bounding box center [246, 51] width 5 height 5
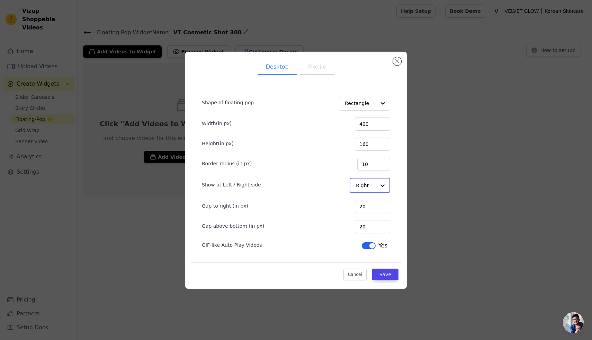
click at [370, 188] on input "Show at Left / Right side" at bounding box center [366, 185] width 20 height 14
click at [369, 203] on div "Left" at bounding box center [369, 202] width 39 height 15
drag, startPoint x: 373, startPoint y: 227, endPoint x: 352, endPoint y: 227, distance: 21.1
click at [352, 227] on div "Gap above bottom (in px) 20" at bounding box center [296, 225] width 188 height 15
type input "198"
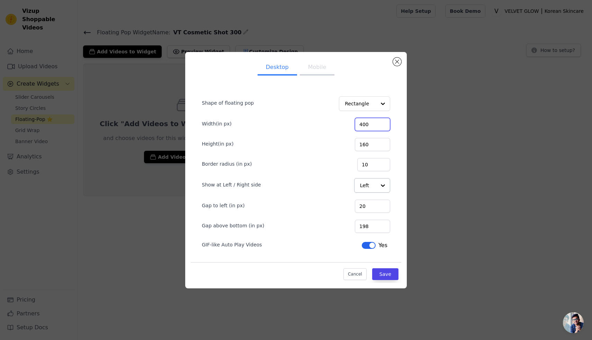
drag, startPoint x: 378, startPoint y: 123, endPoint x: 354, endPoint y: 124, distance: 23.9
click at [354, 124] on div "Width(in px) 400" at bounding box center [296, 123] width 188 height 15
type input "120"
drag, startPoint x: 375, startPoint y: 143, endPoint x: 361, endPoint y: 143, distance: 14.2
click at [361, 143] on div "Height(in px) 160" at bounding box center [296, 143] width 188 height 15
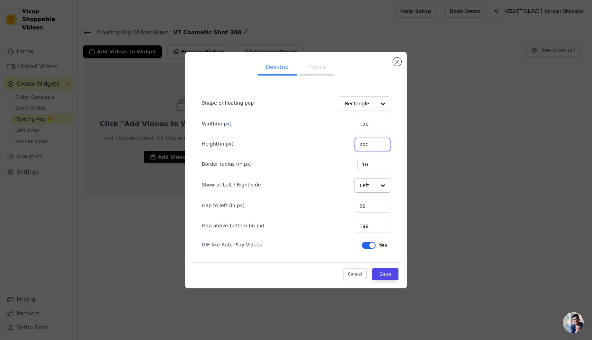
type input "200"
drag, startPoint x: 375, startPoint y: 204, endPoint x: 359, endPoint y: 205, distance: 16.3
click at [359, 205] on div "Gap to left (in px) 20" at bounding box center [296, 205] width 188 height 15
type input "10"
click at [386, 276] on button "Save" at bounding box center [385, 274] width 26 height 12
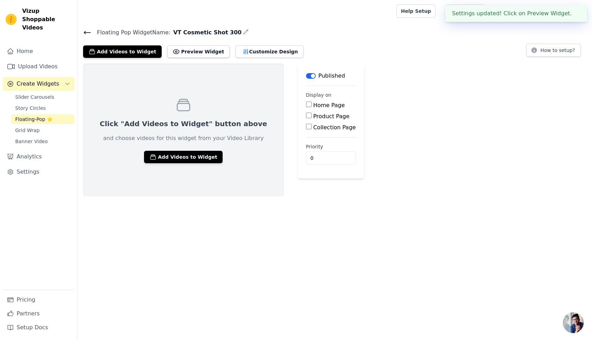
click at [306, 128] on input "Collection Page" at bounding box center [309, 127] width 6 height 6
checkbox input "true"
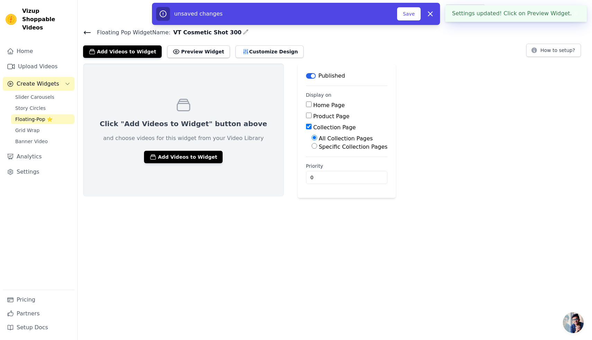
click at [312, 147] on div "Specific Collection Pages" at bounding box center [350, 147] width 76 height 8
click at [312, 146] on input "Specific Collection Pages" at bounding box center [315, 146] width 6 height 6
radio input "true"
click at [312, 163] on button "Select Collection Pages" at bounding box center [344, 163] width 65 height 12
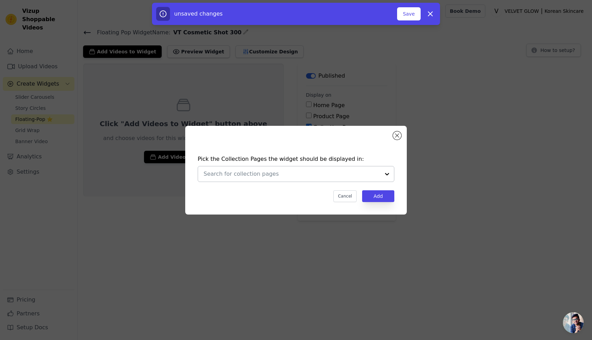
click at [240, 171] on input "text" at bounding box center [292, 174] width 177 height 8
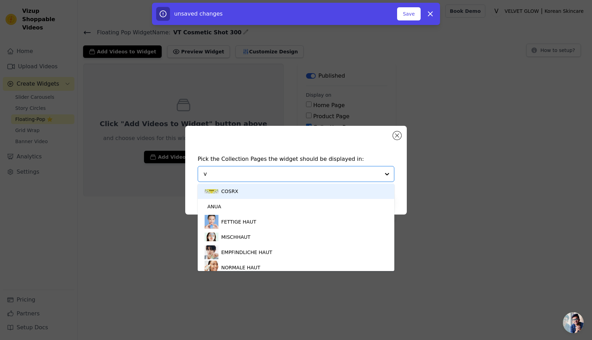
type input "vt"
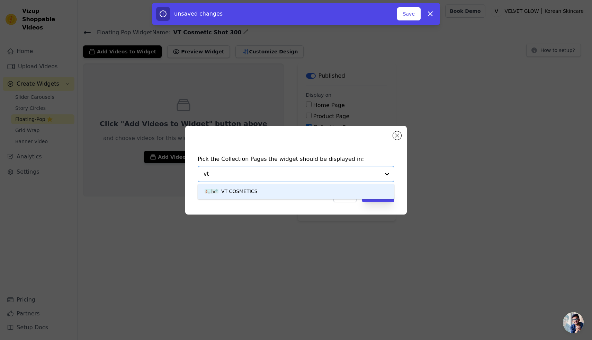
click at [251, 193] on div "VT COSMETICS" at bounding box center [239, 191] width 36 height 15
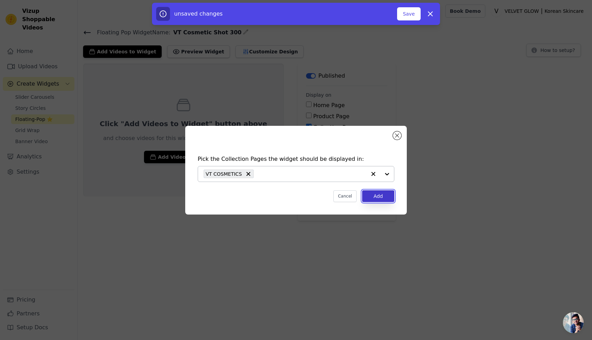
click at [377, 197] on button "Add" at bounding box center [378, 196] width 32 height 12
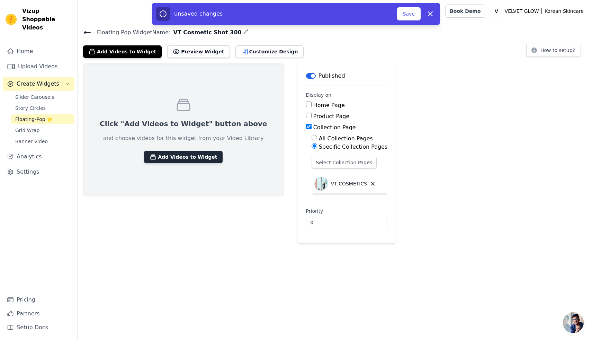
click at [179, 154] on button "Add Videos to Widget" at bounding box center [183, 157] width 79 height 12
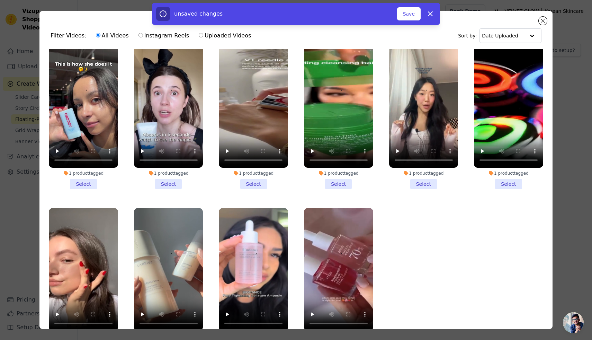
scroll to position [8, 0]
click at [248, 185] on li "1 product tagged Select" at bounding box center [253, 117] width 69 height 144
click at [0, 0] on input "1 product tagged Select" at bounding box center [0, 0] width 0 height 0
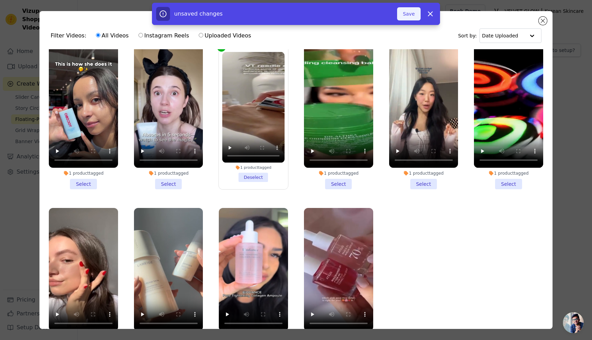
click at [411, 17] on button "Save" at bounding box center [409, 13] width 24 height 13
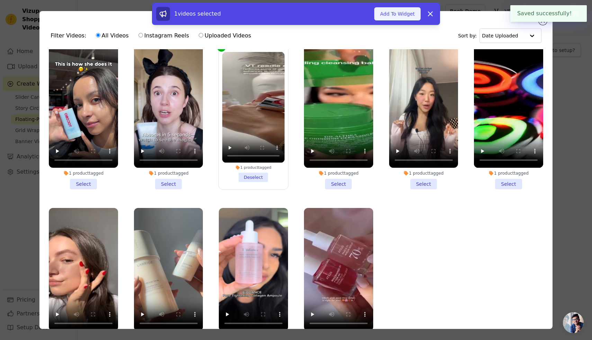
click at [407, 13] on button "Add To Widget" at bounding box center [397, 13] width 46 height 13
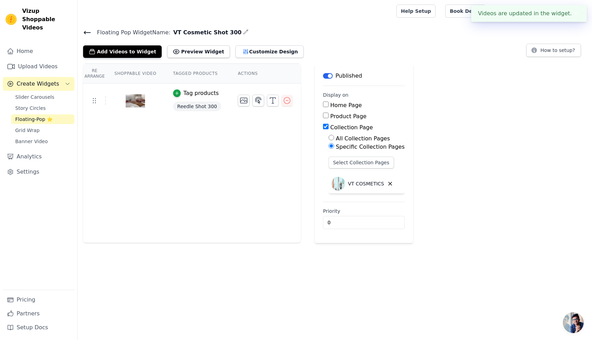
click at [88, 33] on icon at bounding box center [87, 32] width 8 height 8
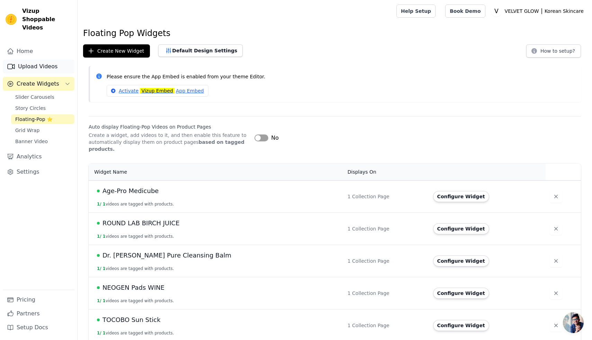
click at [41, 60] on link "Upload Videos" at bounding box center [39, 67] width 72 height 14
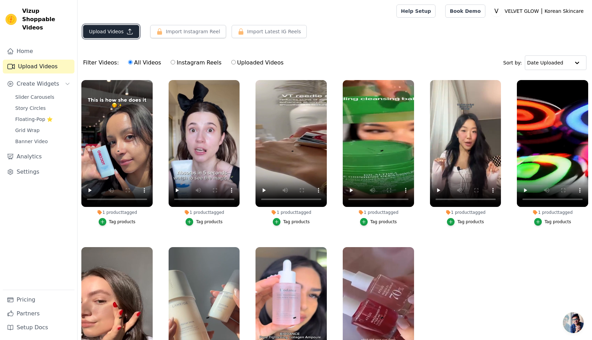
click at [112, 35] on button "Upload Videos" at bounding box center [111, 31] width 56 height 13
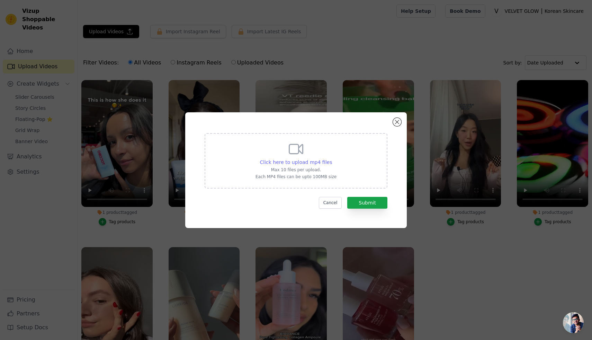
click at [302, 163] on span "Click here to upload mp4 files" at bounding box center [296, 162] width 72 height 6
click at [332, 159] on input "Click here to upload mp4 files Max 10 files per upload. Each MP4 files can be u…" at bounding box center [332, 158] width 0 height 0
type input "C:\fakepath\reelUp_2lx3h77lqxv1744013368277_short.mp4"
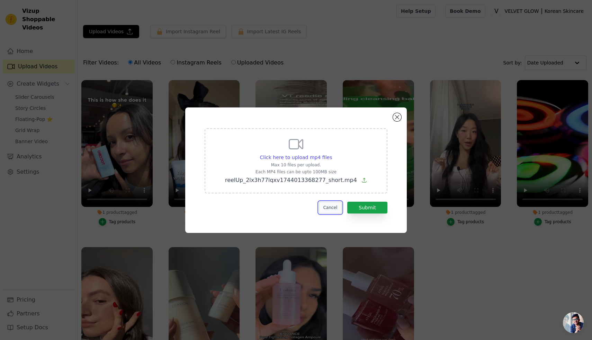
click at [328, 209] on button "Cancel" at bounding box center [330, 208] width 23 height 12
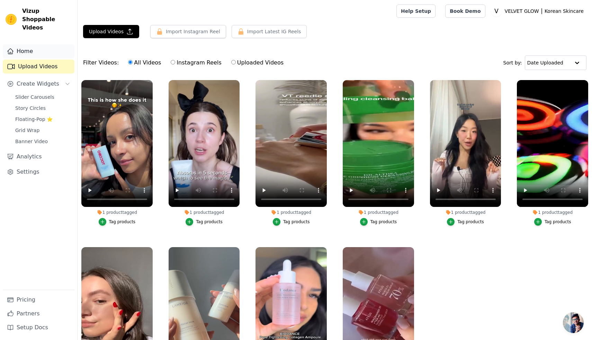
click at [33, 44] on link "Home" at bounding box center [39, 51] width 72 height 14
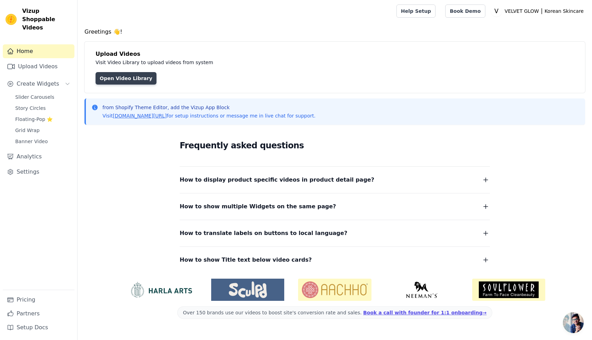
click at [121, 78] on link "Open Video Library" at bounding box center [126, 78] width 61 height 12
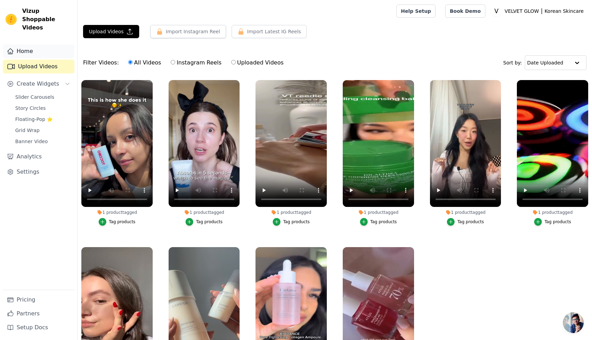
click at [54, 44] on link "Home" at bounding box center [39, 51] width 72 height 14
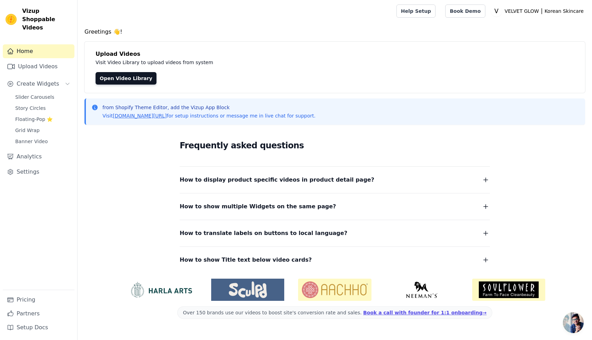
click at [485, 258] on icon "button" at bounding box center [486, 260] width 8 height 8
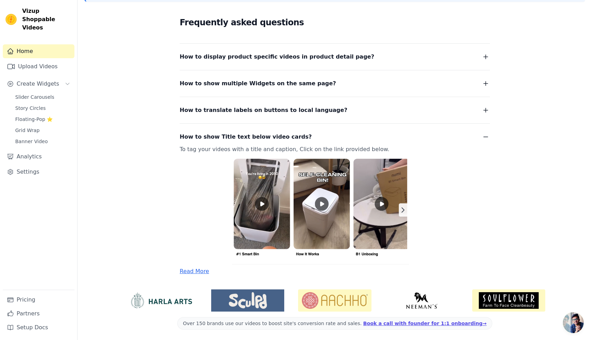
scroll to position [124, 0]
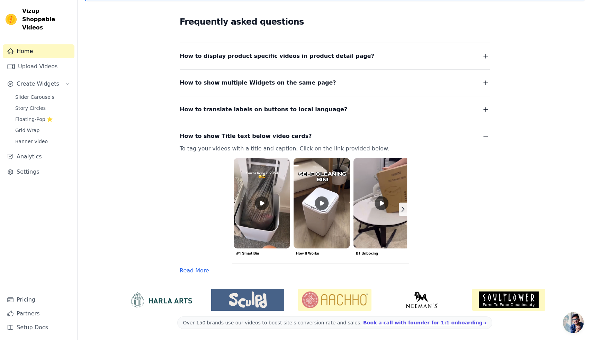
click at [265, 205] on img at bounding box center [327, 208] width 294 height 110
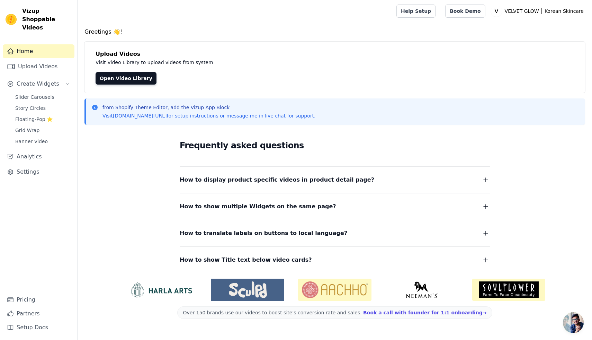
scroll to position [0, 0]
click at [487, 235] on icon "button" at bounding box center [486, 233] width 8 height 8
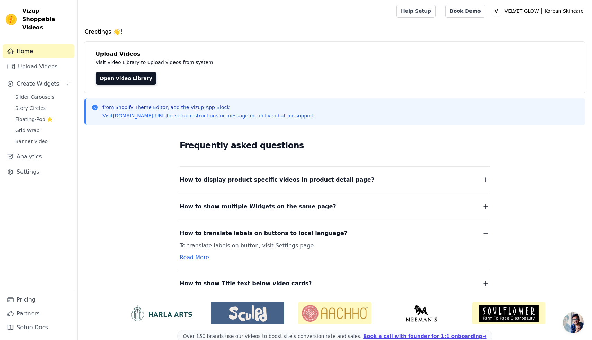
click at [487, 235] on icon "button" at bounding box center [486, 233] width 8 height 8
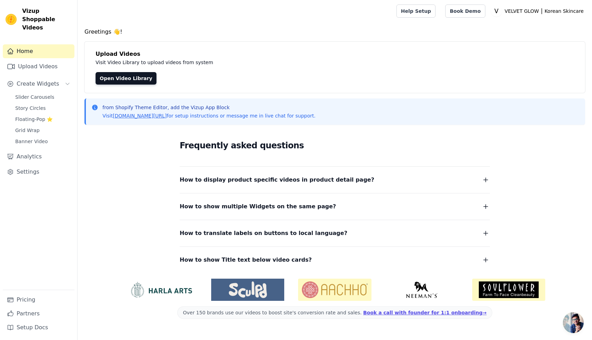
click at [486, 255] on div "How to show Title text below video cards? To tag your videos with a title and c…" at bounding box center [335, 255] width 310 height 18
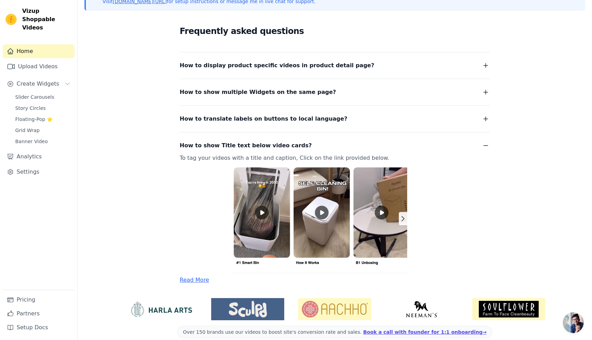
scroll to position [123, 0]
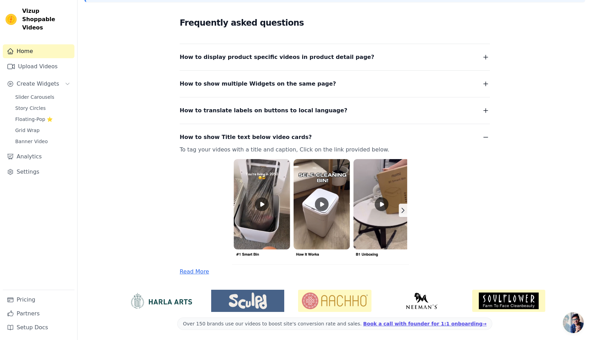
click at [322, 206] on img at bounding box center [327, 209] width 294 height 110
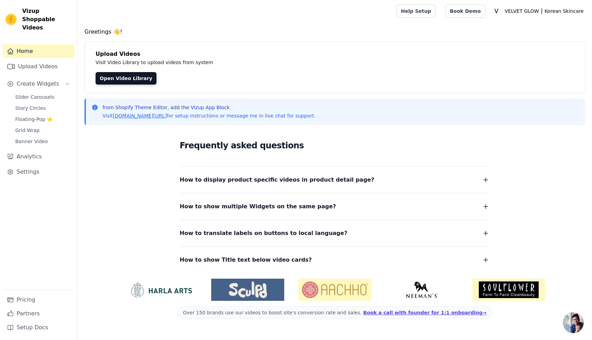
click at [488, 258] on icon "button" at bounding box center [486, 260] width 8 height 8
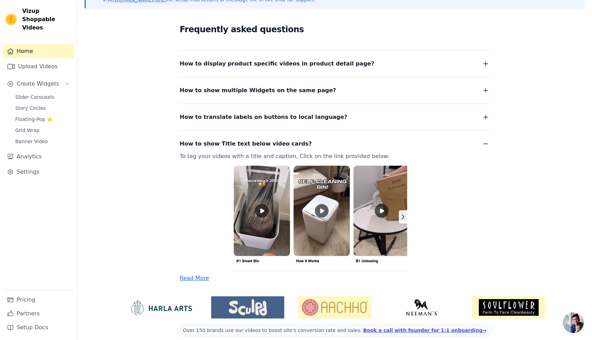
scroll to position [122, 0]
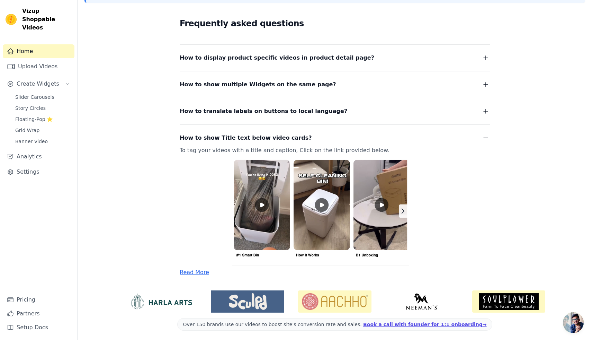
click at [189, 275] on link "Read More" at bounding box center [194, 272] width 29 height 7
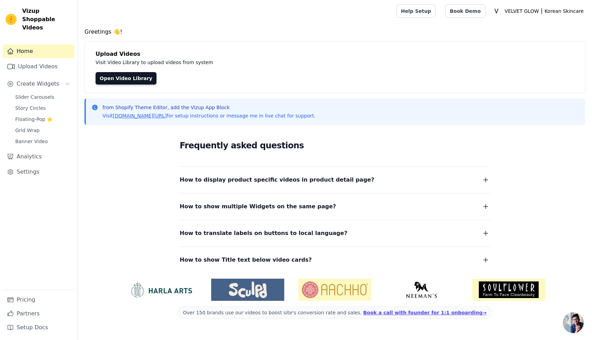
scroll to position [0, 0]
click at [33, 94] on span "Slider Carousels" at bounding box center [34, 97] width 39 height 7
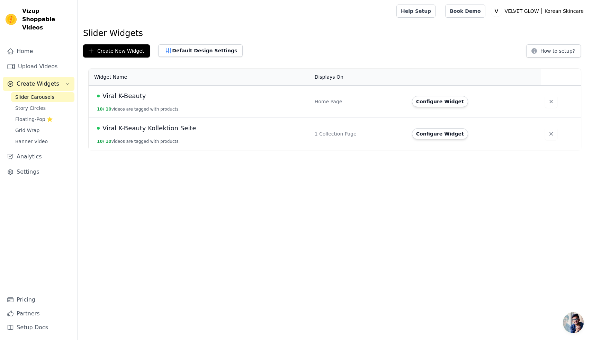
click at [135, 95] on span "Viral K-Beauty" at bounding box center [124, 96] width 43 height 10
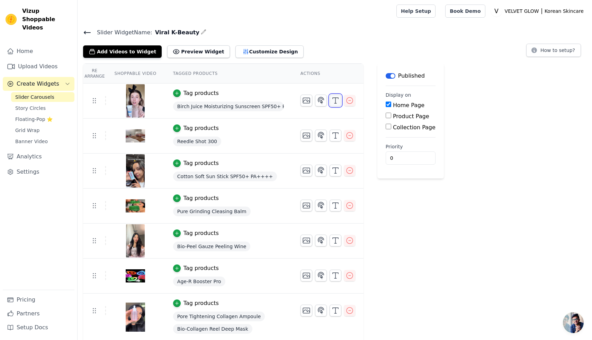
click at [336, 99] on line "button" at bounding box center [336, 101] width 0 height 6
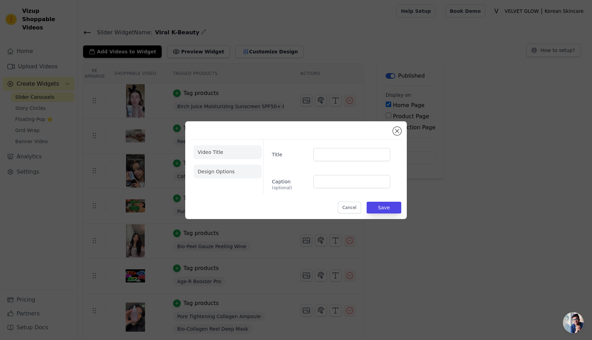
click at [232, 168] on li "Design Options" at bounding box center [228, 172] width 68 height 14
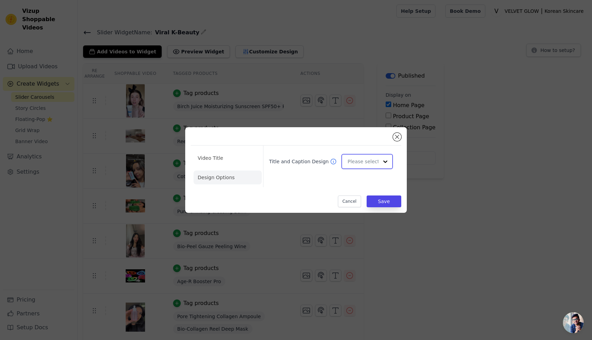
click at [384, 164] on div at bounding box center [386, 161] width 14 height 14
click at [364, 181] on div "Card" at bounding box center [368, 178] width 52 height 15
click at [209, 161] on li "Video Title" at bounding box center [228, 158] width 68 height 14
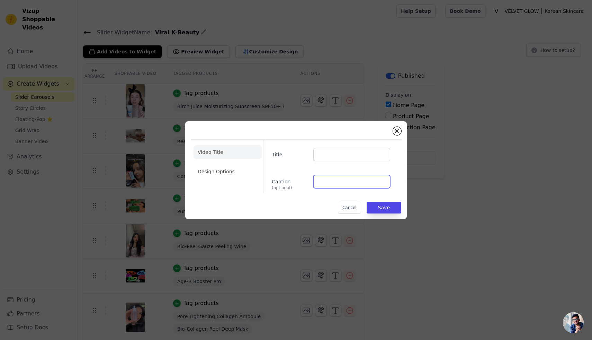
click at [323, 184] on input "Caption (optional)" at bounding box center [351, 181] width 77 height 13
paste input "Leichter Sonnenschutz mit Birkenwasser für alle Hauttypen"
type input "Leichter Sonnenschutz mit Birkenwasser für alle Hauttypen"
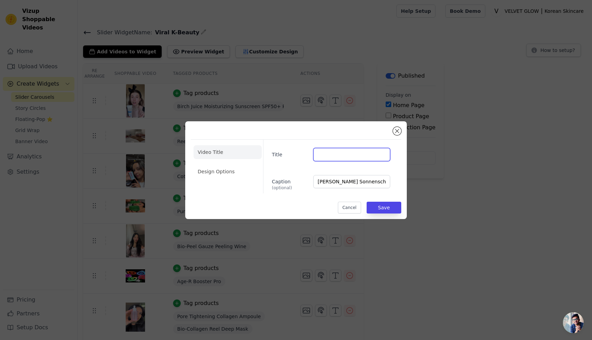
click at [323, 154] on input "Title" at bounding box center [351, 154] width 77 height 13
paste input "Leicht, nicht fettig – perfekt für jeden Tag"
type input "Leicht, nicht fettig – perfekt für jeden Tag"
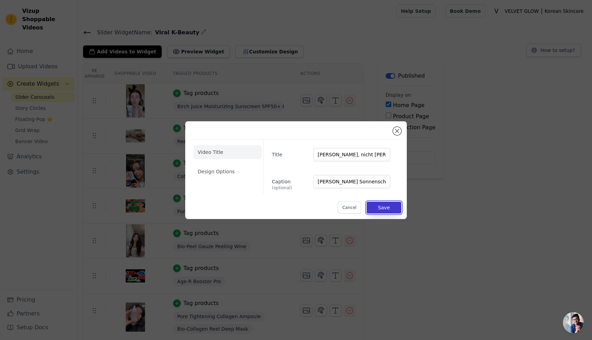
click at [381, 209] on button "Save" at bounding box center [384, 208] width 35 height 12
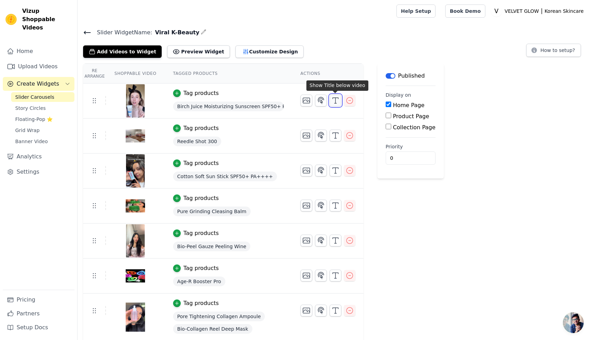
click at [336, 102] on icon "button" at bounding box center [335, 100] width 8 height 8
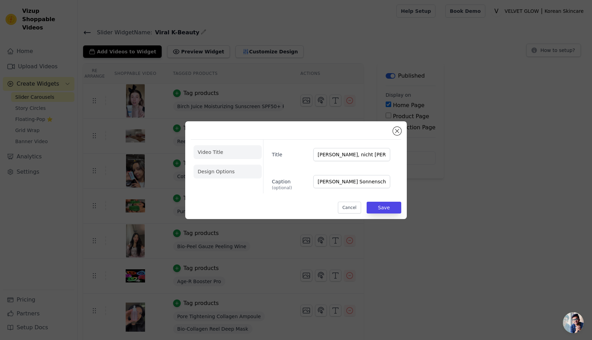
click at [222, 173] on li "Design Options" at bounding box center [228, 172] width 68 height 14
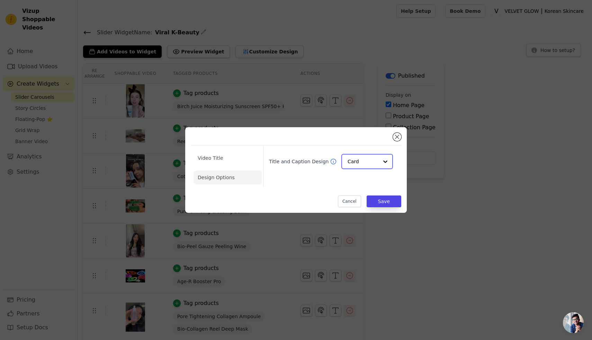
click at [372, 161] on input "Title and Caption Design" at bounding box center [363, 161] width 31 height 14
click at [369, 191] on div "Overlay" at bounding box center [368, 192] width 52 height 15
click at [390, 200] on button "Save" at bounding box center [384, 201] width 35 height 12
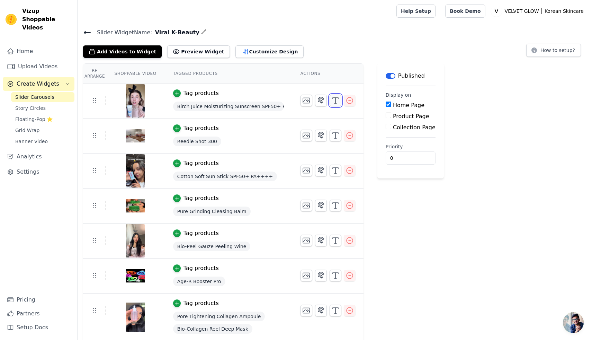
click at [336, 101] on line "button" at bounding box center [336, 101] width 0 height 6
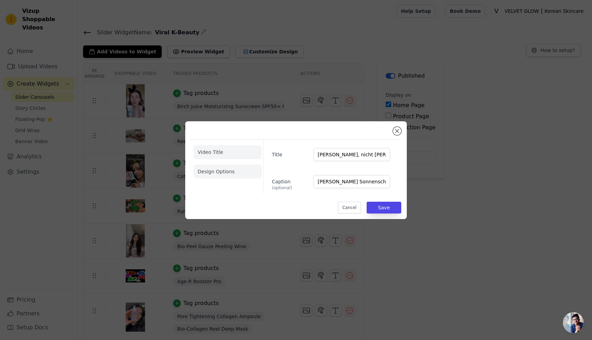
click at [218, 174] on li "Design Options" at bounding box center [228, 172] width 68 height 14
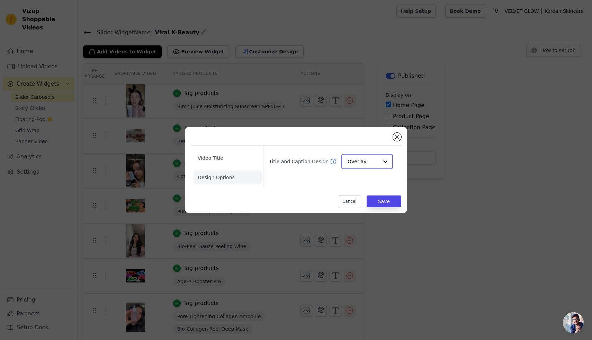
click at [363, 166] on input "Title and Caption Design" at bounding box center [363, 161] width 31 height 14
click at [323, 178] on div "Title and Caption Design Card Overlay Minimalist Option Overlay, selected. You …" at bounding box center [329, 166] width 133 height 42
click at [330, 161] on icon at bounding box center [333, 161] width 7 height 7
click at [363, 160] on input "Title and Caption Design" at bounding box center [363, 161] width 31 height 14
click at [364, 177] on div "Card" at bounding box center [368, 178] width 52 height 15
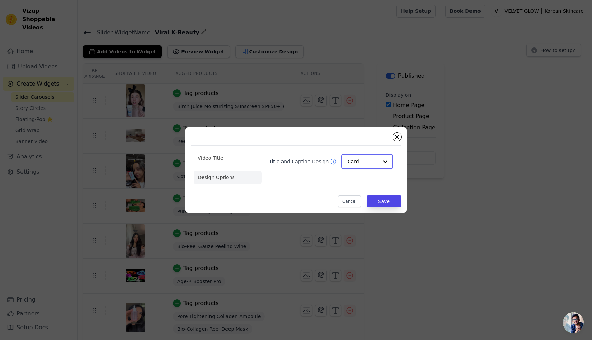
click at [365, 164] on input "Title and Caption Design" at bounding box center [363, 161] width 31 height 14
click at [370, 211] on div "Minimalist" at bounding box center [368, 207] width 52 height 15
click at [383, 199] on button "Save" at bounding box center [384, 201] width 35 height 12
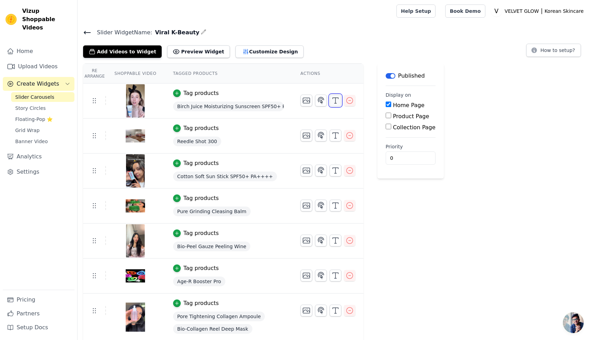
click at [336, 101] on icon "button" at bounding box center [335, 100] width 8 height 8
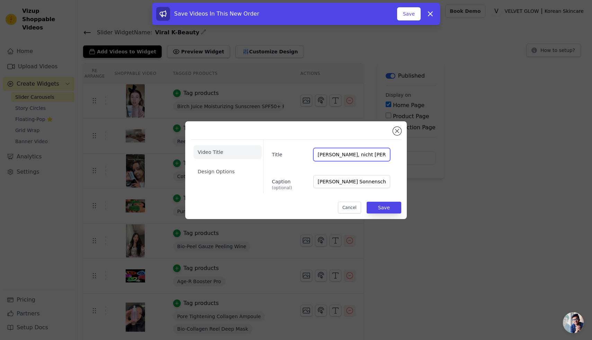
click at [348, 152] on input "Leicht, nicht fettig – perfekt für jeden Tag" at bounding box center [351, 154] width 77 height 13
click at [337, 157] on input "Leicht, nicht fettig – perfekt für jeden Tag" at bounding box center [351, 154] width 77 height 13
click at [340, 153] on input "Leicht, nicht fettig – perfekt für jeden Tag" at bounding box center [351, 154] width 77 height 13
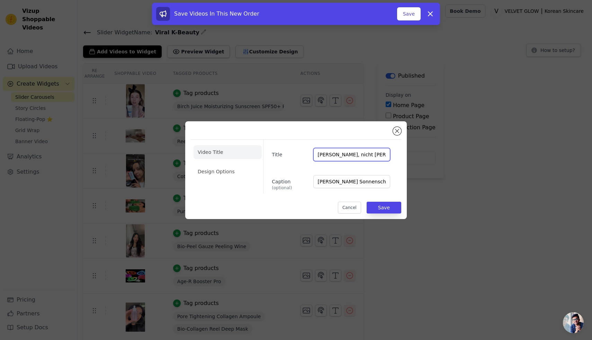
click at [340, 153] on input "Leicht, nicht fettig – perfekt für jeden Tag" at bounding box center [351, 154] width 77 height 13
click at [335, 182] on input "Leichter Sonnenschutz mit Birkenwasser für alle Hauttypen" at bounding box center [351, 181] width 77 height 13
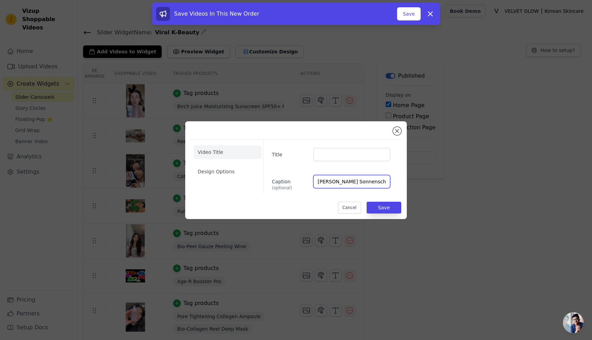
click at [335, 182] on input "Leichter Sonnenschutz mit Birkenwasser für alle Hauttypen" at bounding box center [351, 181] width 77 height 13
click at [353, 210] on button "Cancel" at bounding box center [349, 208] width 23 height 12
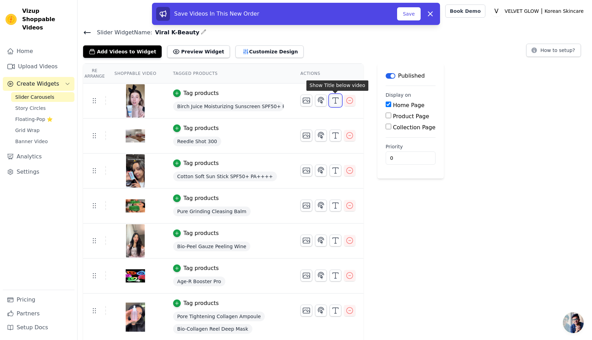
click at [335, 98] on icon "button" at bounding box center [335, 100] width 8 height 8
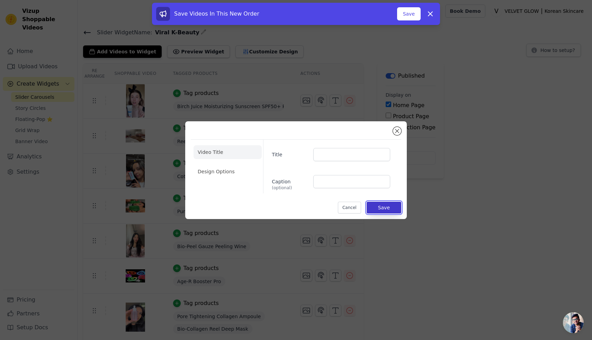
click at [386, 206] on button "Save" at bounding box center [384, 208] width 35 height 12
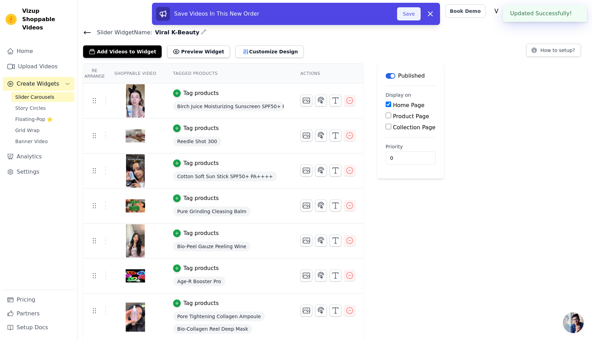
click at [408, 17] on button "Save" at bounding box center [409, 13] width 24 height 13
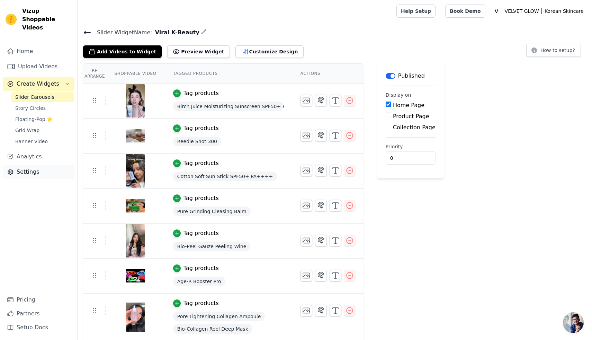
click at [30, 165] on link "Settings" at bounding box center [39, 172] width 72 height 14
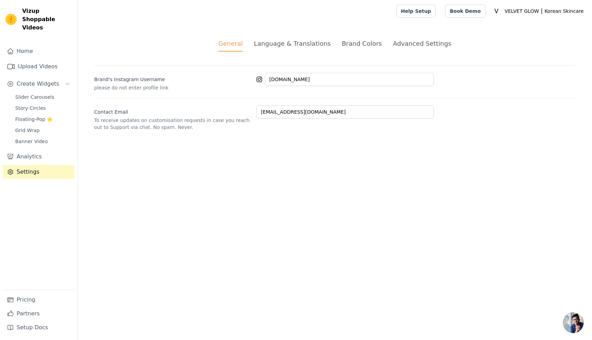
click at [369, 45] on div "Brand Colors" at bounding box center [362, 43] width 40 height 9
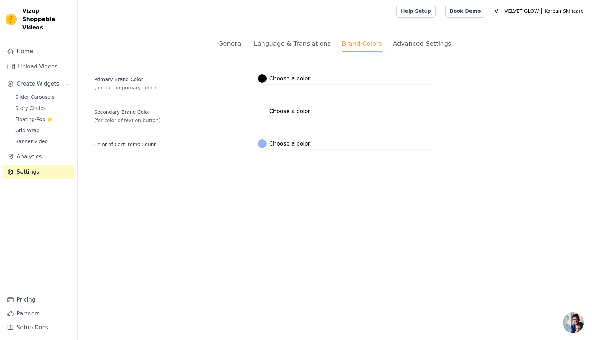
click at [424, 43] on div "Advanced Settings" at bounding box center [422, 43] width 58 height 9
